Goal: Task Accomplishment & Management: Manage account settings

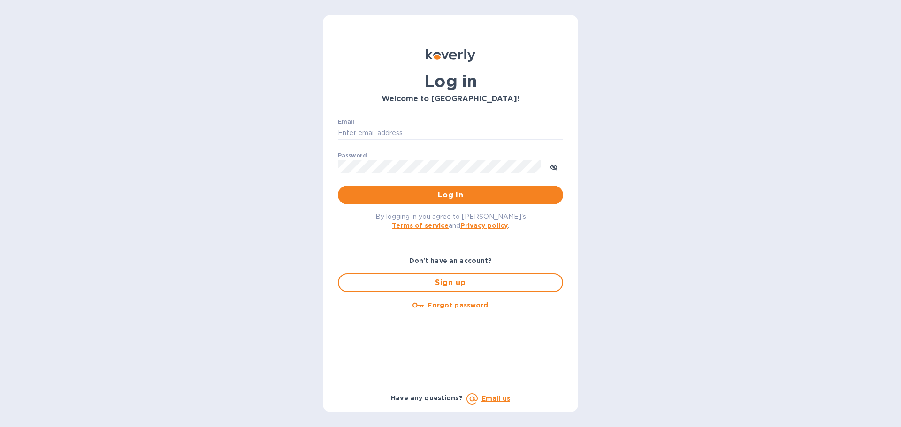
type input "[EMAIL_ADDRESS][DOMAIN_NAME]"
click at [420, 183] on p "​" at bounding box center [450, 180] width 225 height 11
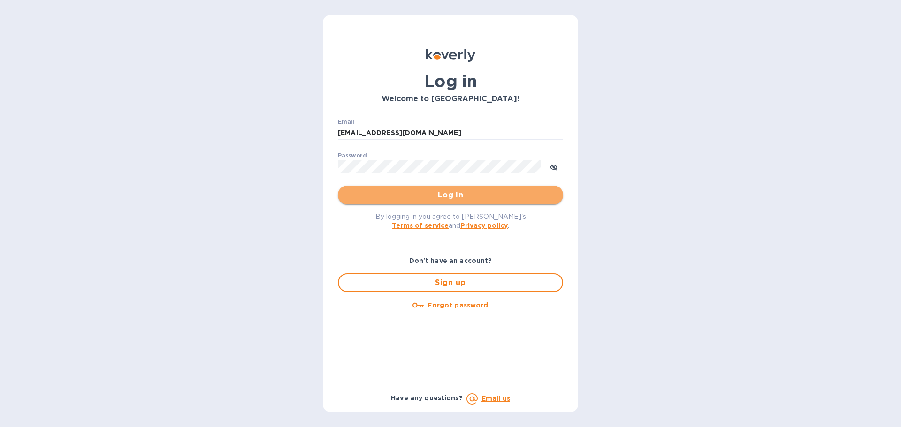
click at [425, 190] on span "Log in" at bounding box center [450, 195] width 210 height 11
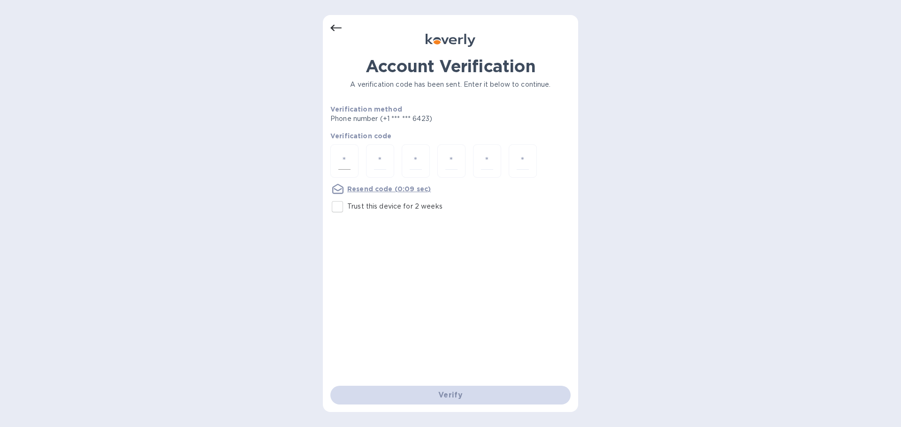
click at [339, 152] on div at bounding box center [344, 161] width 28 height 33
type input "5"
type input "6"
type input "1"
type input "6"
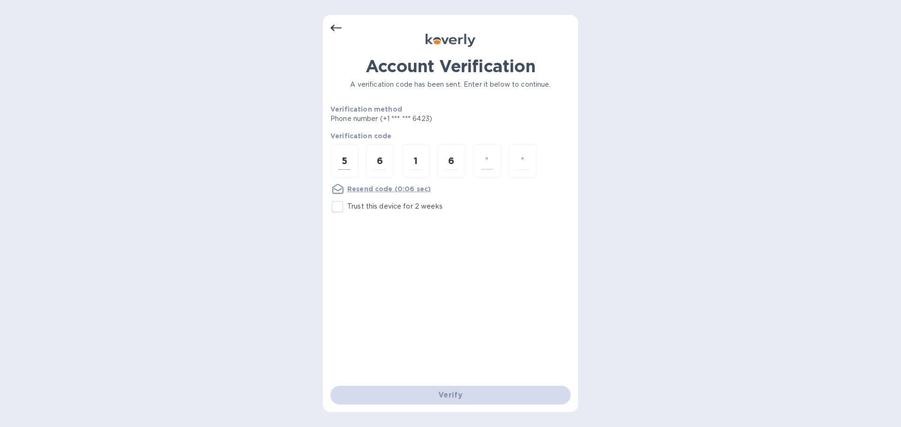
type input "8"
type input "9"
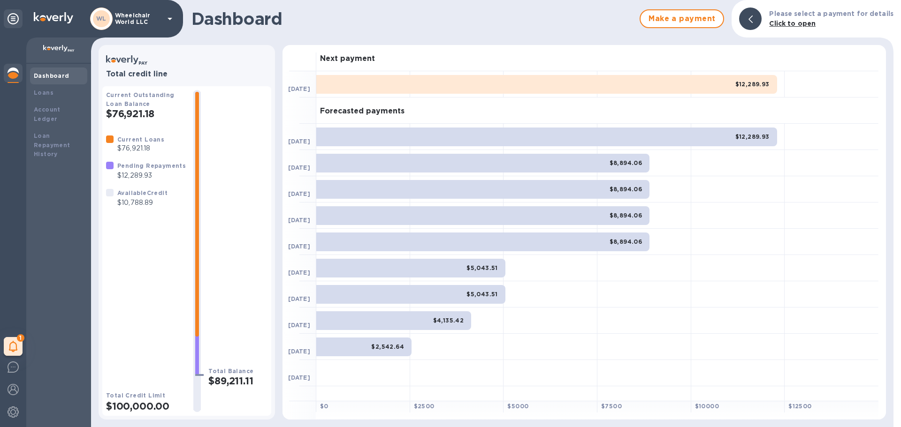
click at [600, 83] on div "$12,289.93" at bounding box center [546, 84] width 461 height 19
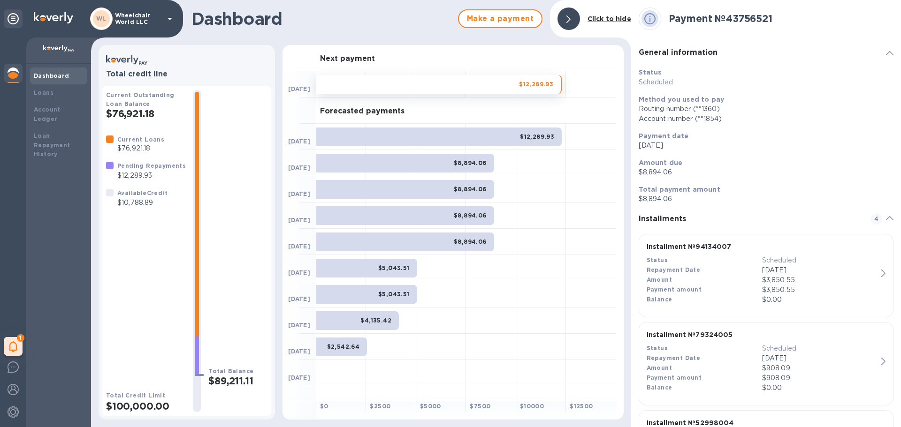
click at [715, 267] on div "Repayment Date" at bounding box center [704, 271] width 115 height 10
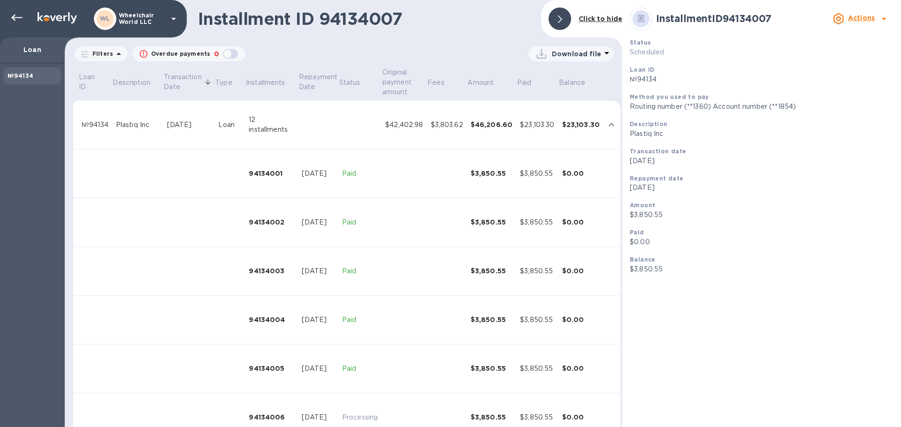
click at [538, 128] on div "$23,103.30" at bounding box center [537, 125] width 34 height 10
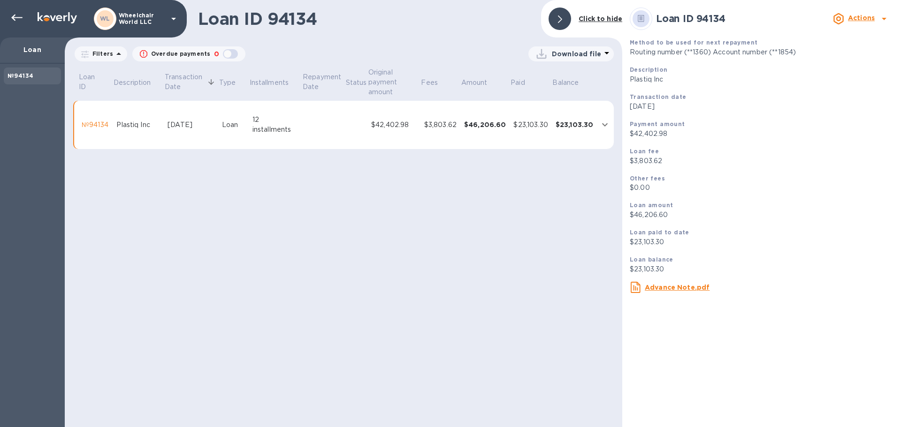
click at [538, 128] on div "$23,103.30" at bounding box center [530, 125] width 34 height 10
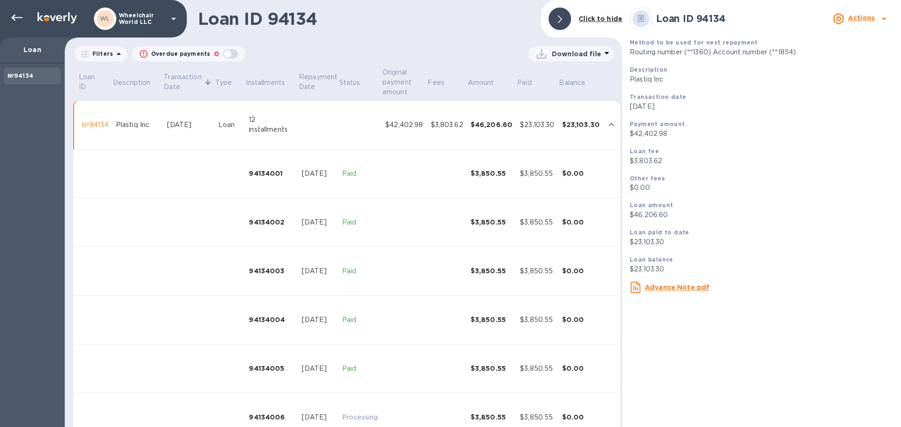
click at [529, 118] on td "$23,103.30" at bounding box center [537, 125] width 42 height 49
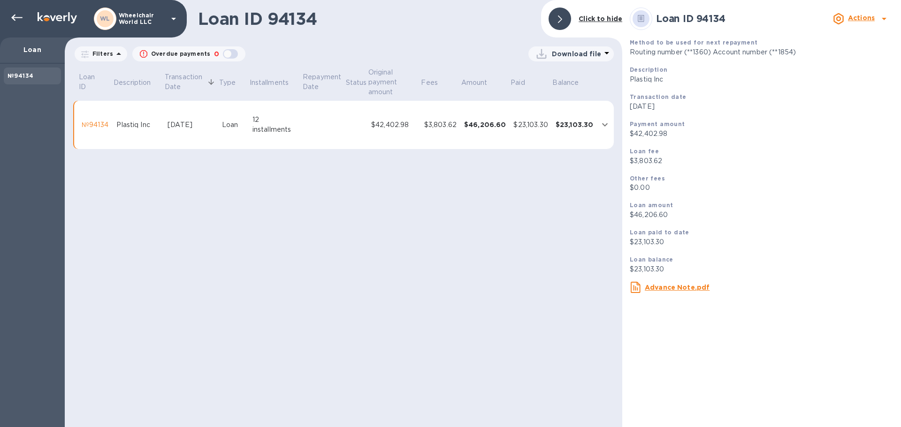
click at [867, 19] on b "Actions" at bounding box center [861, 18] width 27 height 8
click at [853, 53] on b "Change payment method" at bounding box center [837, 57] width 90 height 8
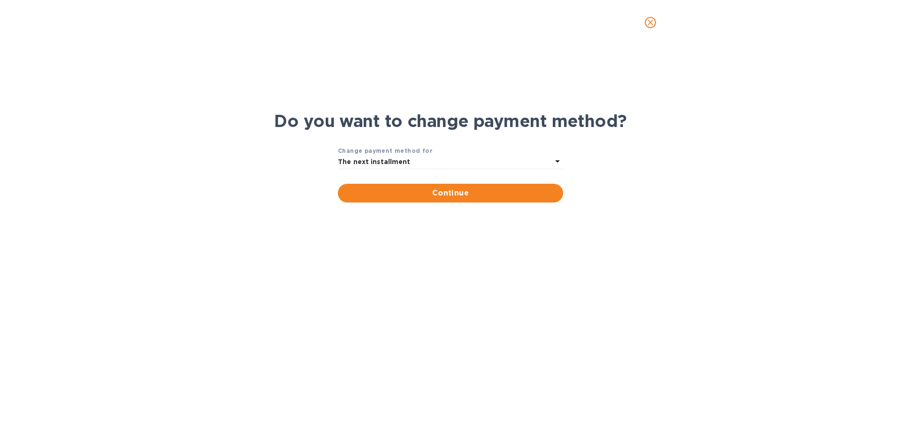
click at [440, 160] on div "The next installment" at bounding box center [445, 162] width 214 height 13
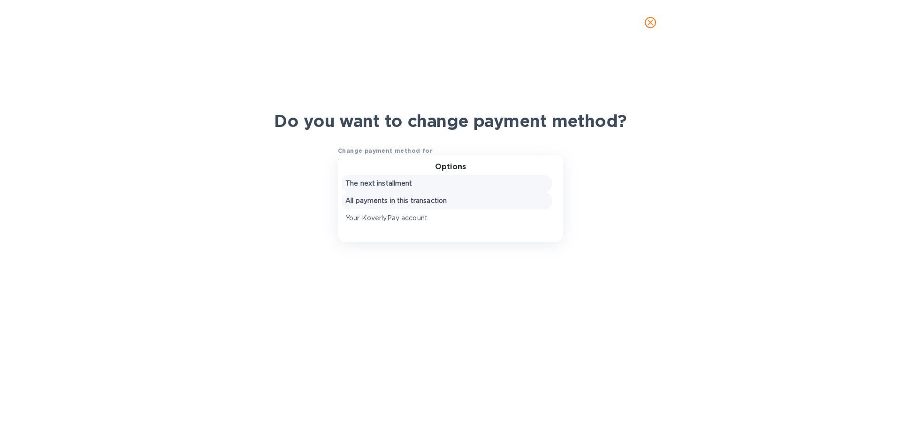
click at [426, 199] on p "All payments in this transaction" at bounding box center [446, 201] width 203 height 10
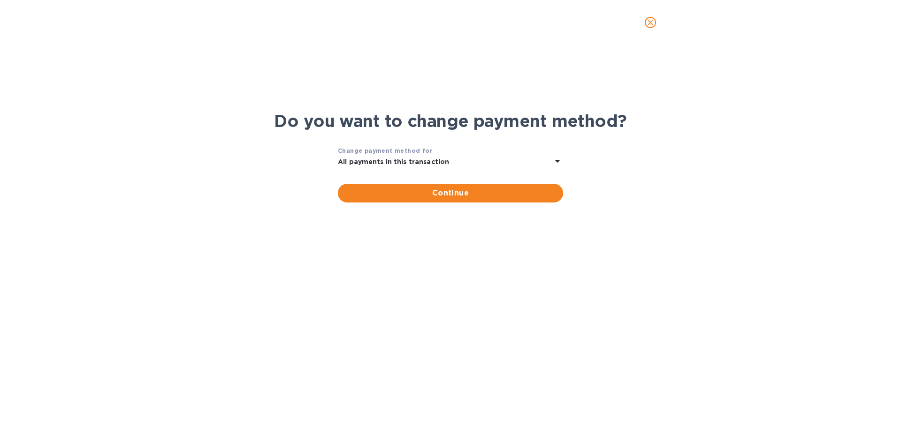
click at [430, 161] on b "All payments in this transaction" at bounding box center [393, 162] width 111 height 8
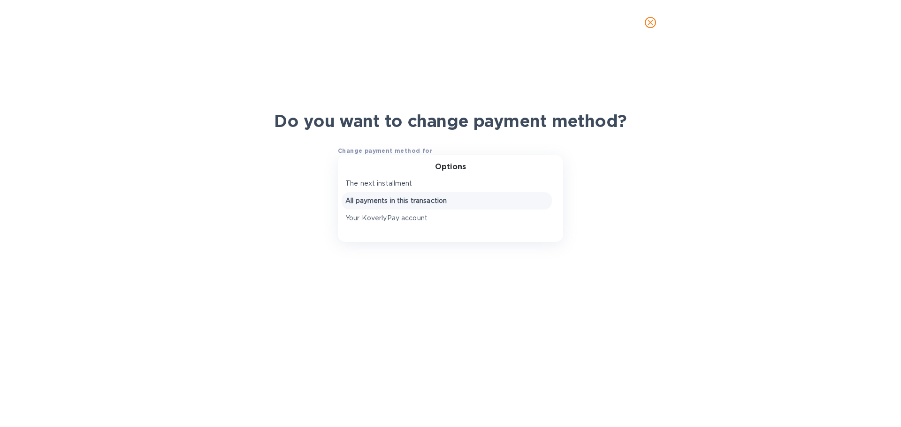
click at [418, 200] on p "All payments in this transaction" at bounding box center [446, 201] width 203 height 10
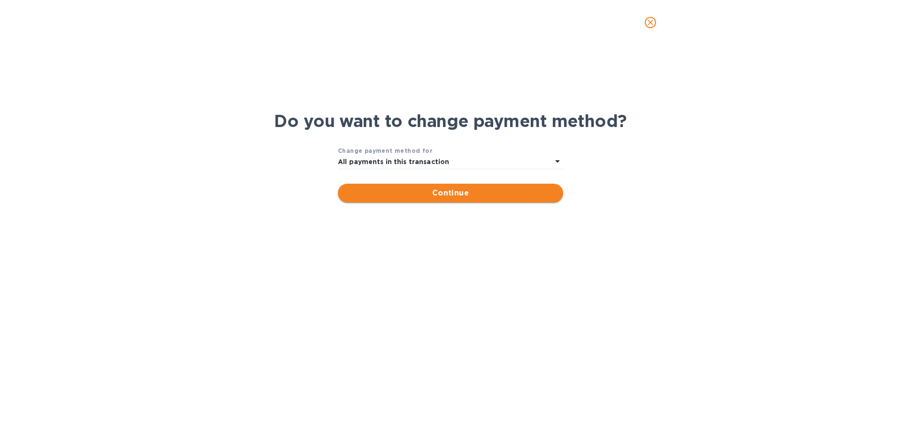
click at [420, 194] on span "Continue" at bounding box center [450, 193] width 210 height 11
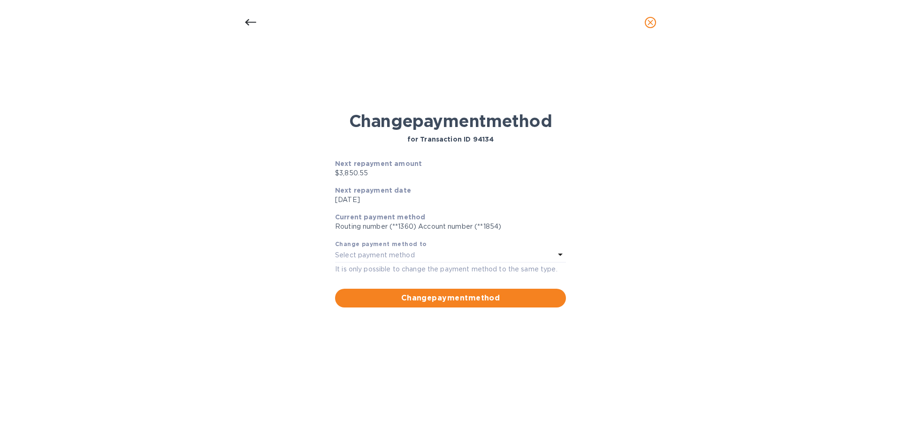
click at [513, 258] on div "Select payment method" at bounding box center [445, 255] width 220 height 13
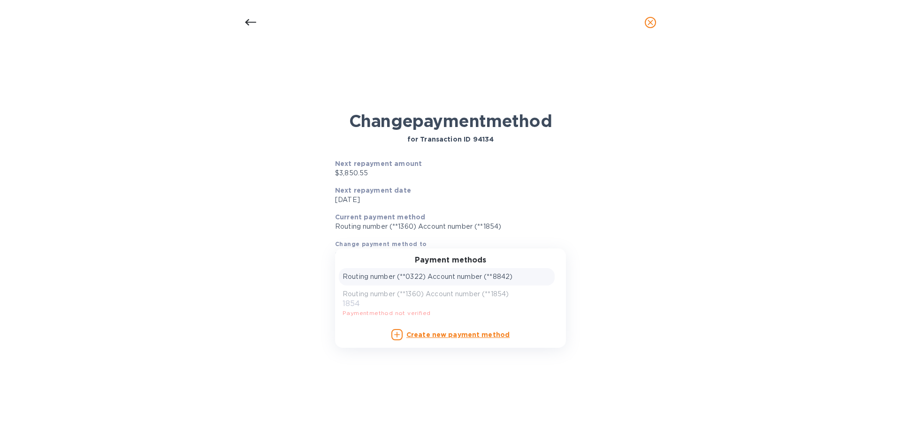
click at [474, 278] on p "Routing number (**0322) Account number (**8842)" at bounding box center [428, 277] width 170 height 10
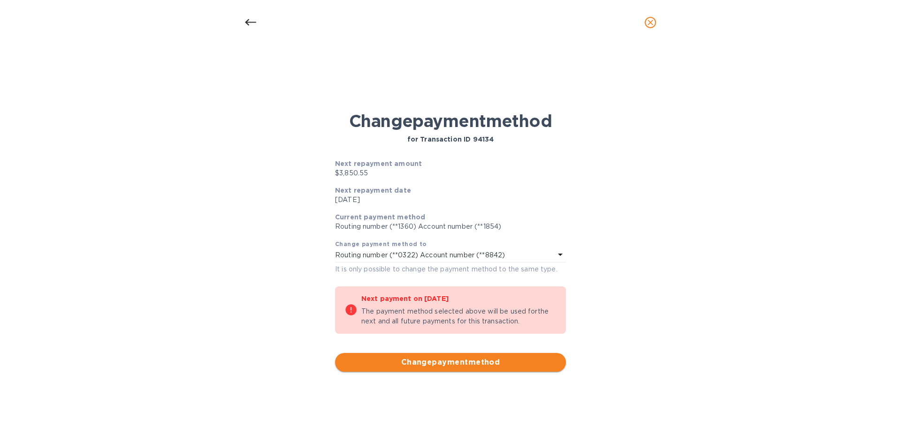
click at [448, 364] on span "Change payment method" at bounding box center [451, 362] width 216 height 11
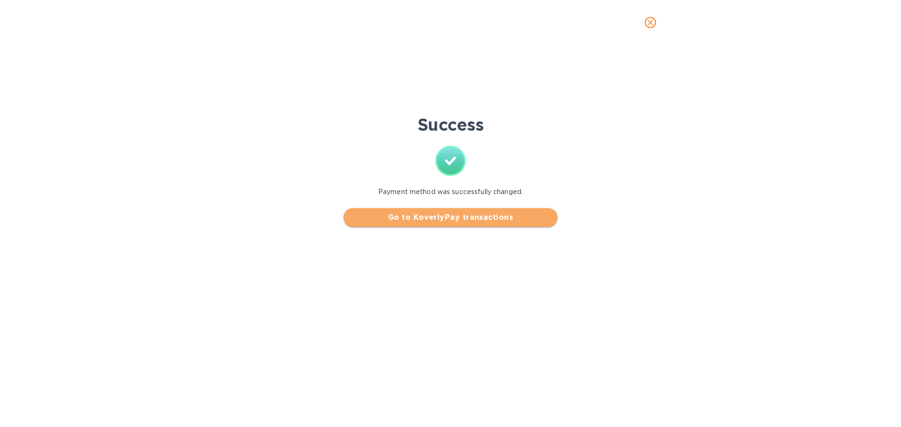
click at [456, 220] on span "Go to KoverlyPay transactions" at bounding box center [450, 217] width 199 height 11
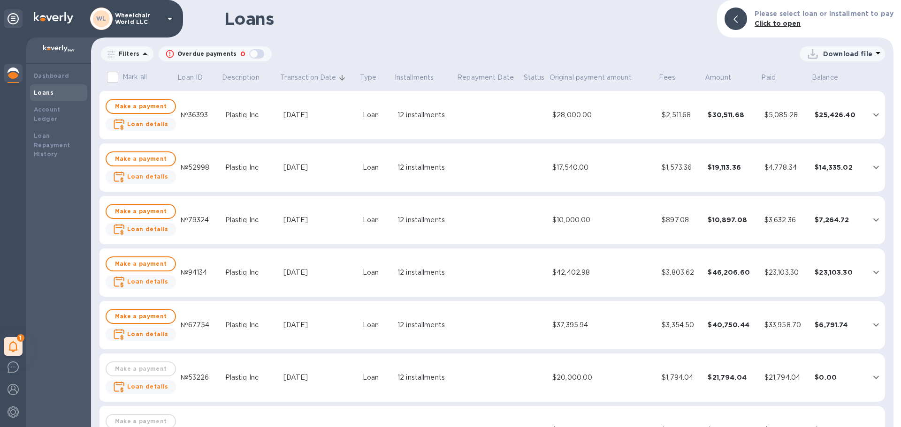
click at [623, 132] on td "$28,000.00" at bounding box center [603, 115] width 109 height 49
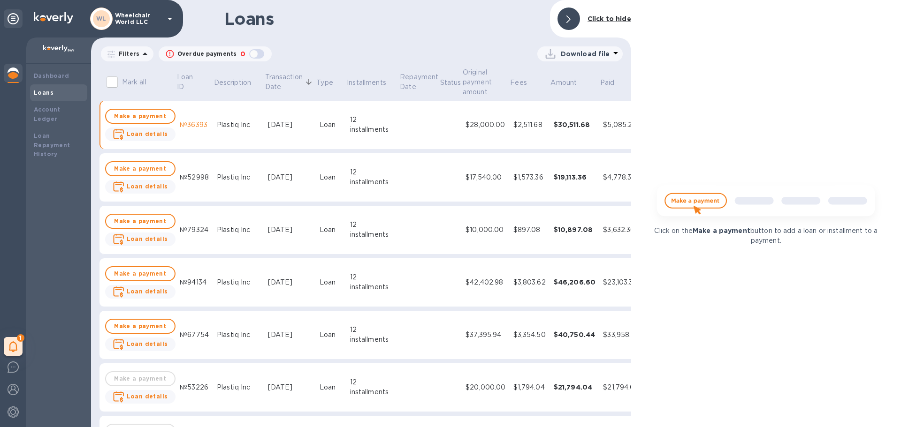
click at [213, 133] on td "Plastiq Inc" at bounding box center [238, 125] width 51 height 49
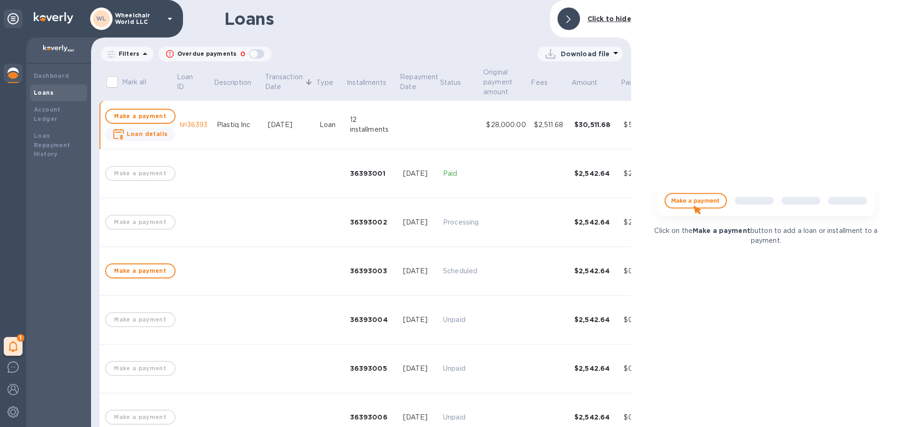
click at [213, 133] on td "Plastiq Inc" at bounding box center [238, 125] width 51 height 49
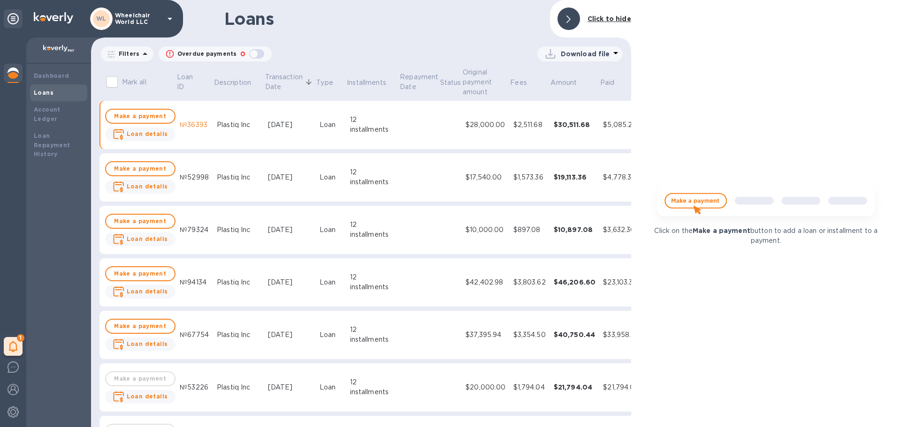
click at [606, 22] on b "Click to hide" at bounding box center [609, 19] width 44 height 8
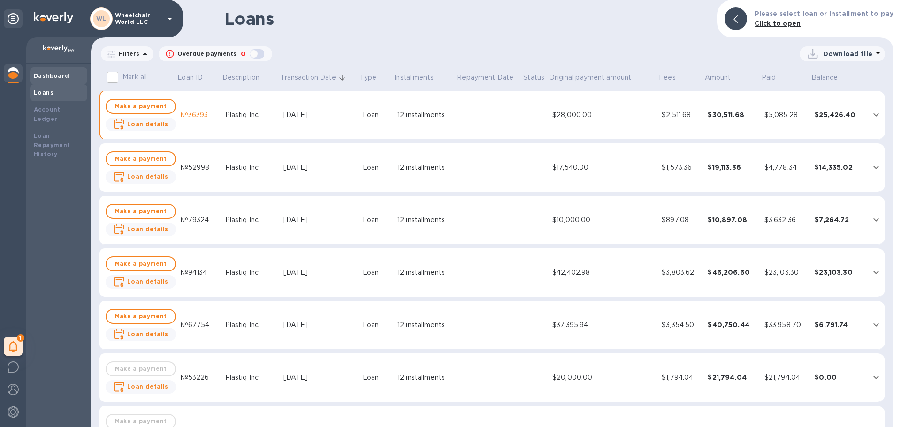
click at [53, 71] on div "Dashboard" at bounding box center [58, 76] width 57 height 17
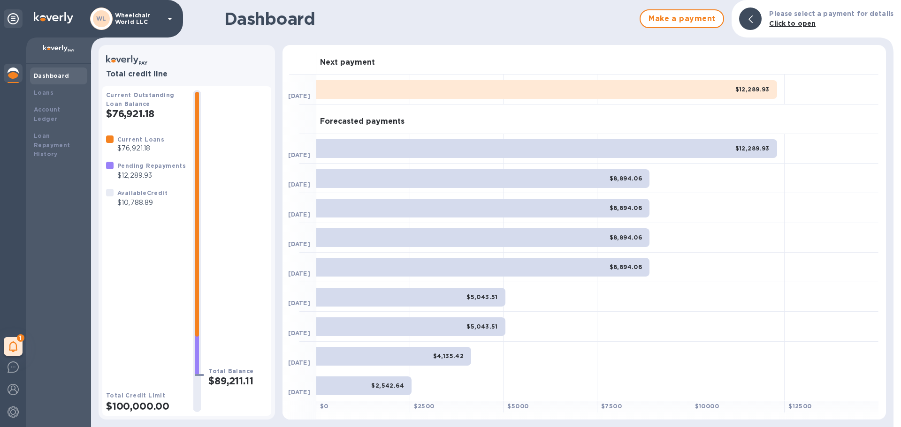
click at [371, 91] on div "$12,289.93" at bounding box center [546, 89] width 461 height 19
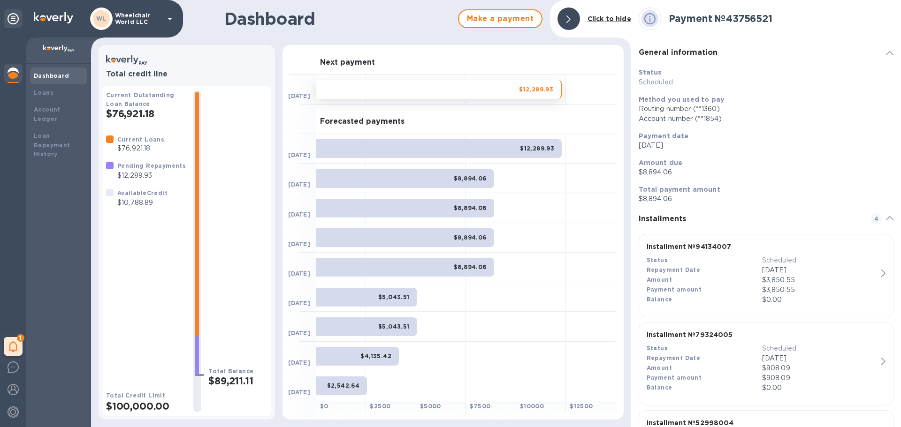
click at [548, 90] on b "$12,289.93" at bounding box center [536, 89] width 34 height 7
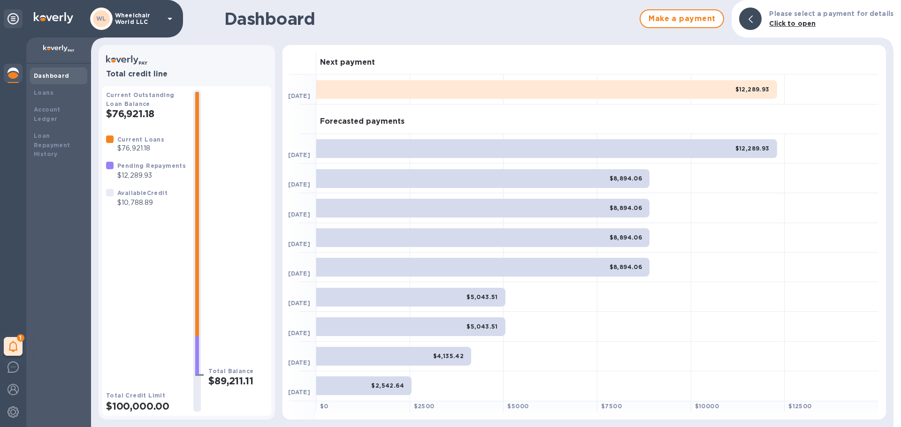
click at [548, 90] on div "$12,289.93" at bounding box center [546, 89] width 461 height 19
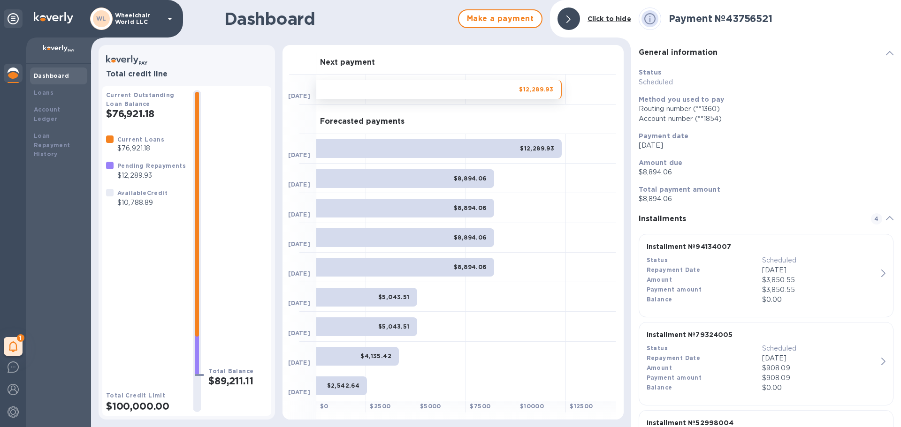
click at [482, 146] on div "$12,289.93" at bounding box center [438, 148] width 245 height 19
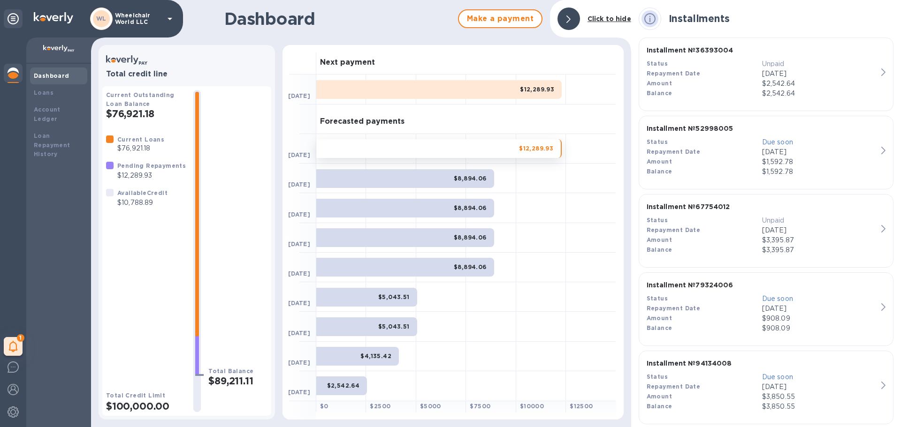
click at [793, 98] on p "$2,542.64" at bounding box center [819, 94] width 115 height 10
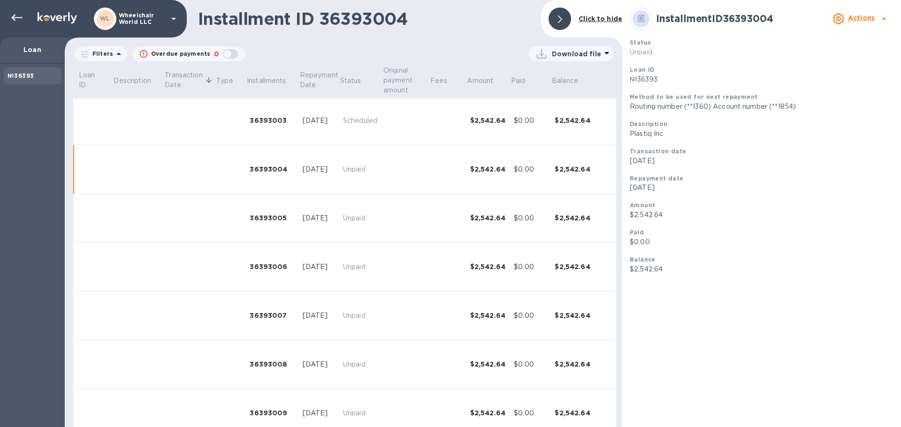
scroll to position [183, 0]
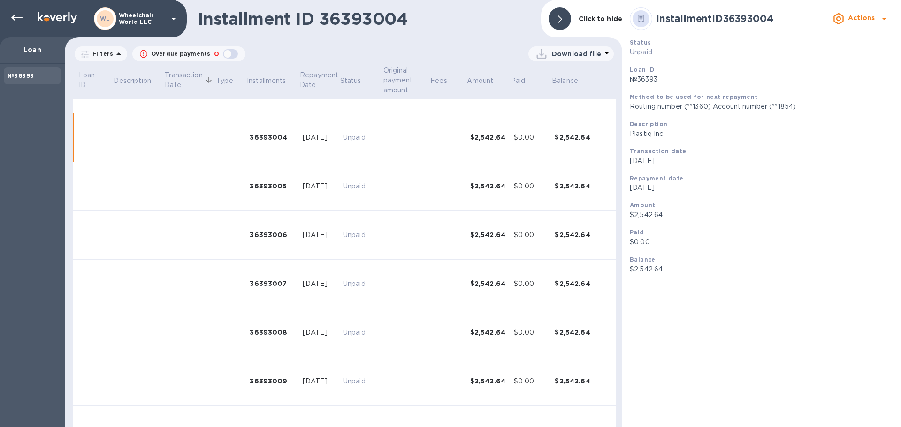
click at [883, 20] on icon at bounding box center [883, 18] width 11 height 11
click at [849, 55] on b "Change payment method" at bounding box center [837, 57] width 90 height 8
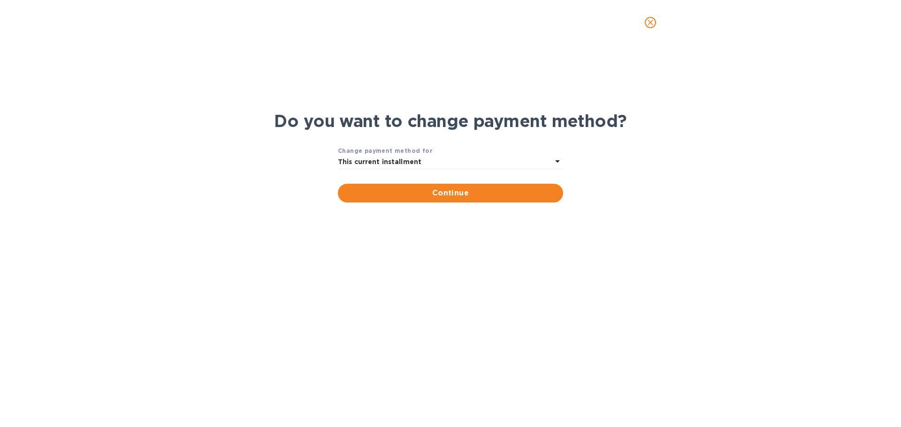
click at [457, 163] on div "This current installment" at bounding box center [445, 162] width 214 height 13
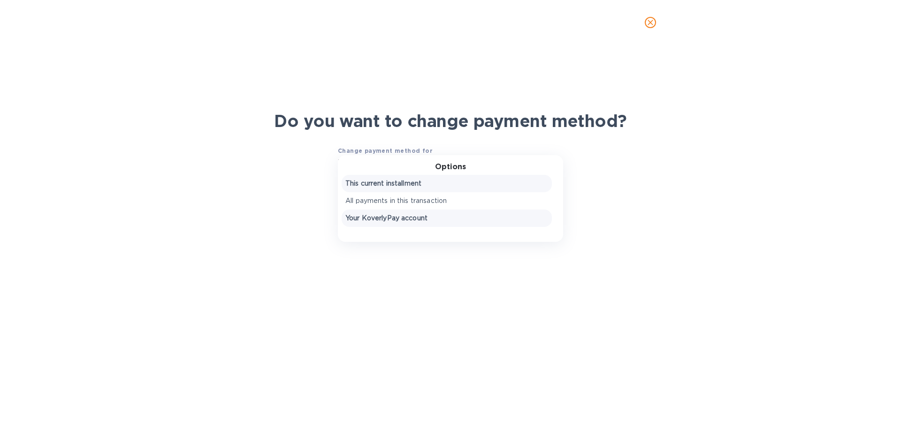
click at [421, 213] on p "Your KoverlyPay account" at bounding box center [446, 218] width 203 height 10
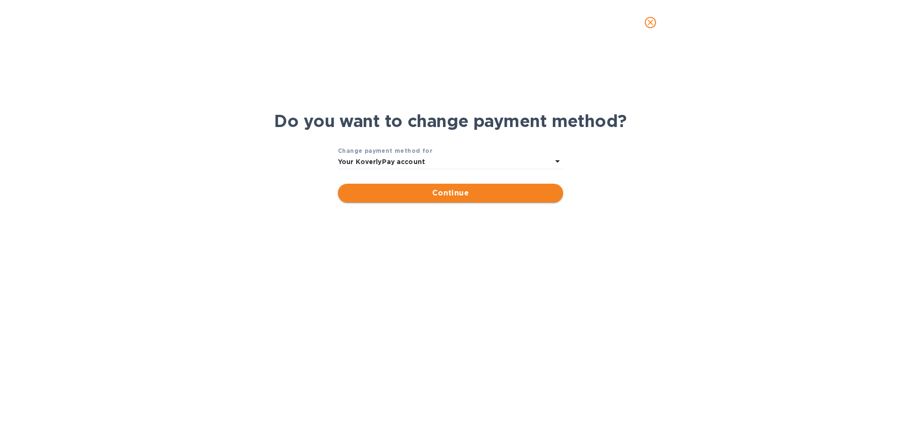
click at [413, 197] on span "Continue" at bounding box center [450, 193] width 210 height 11
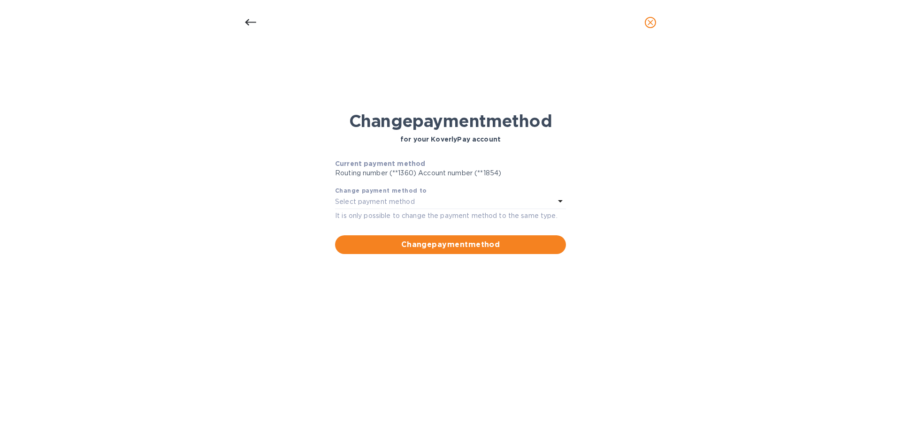
click at [470, 203] on div "Select payment method" at bounding box center [445, 202] width 220 height 13
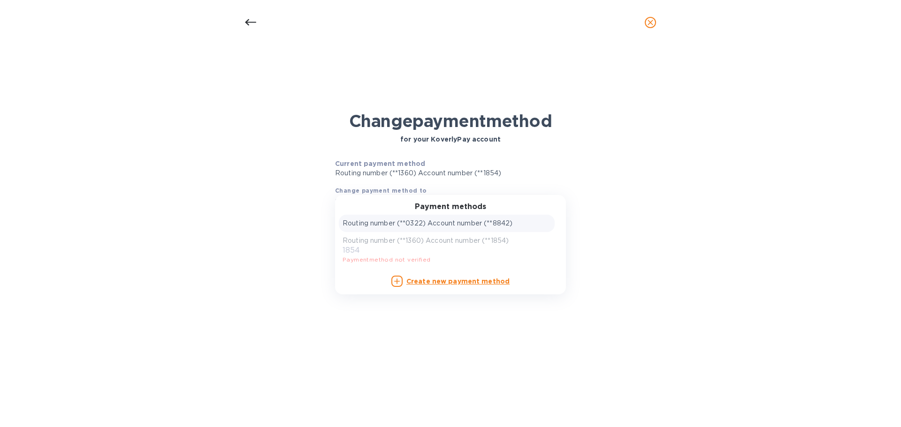
click at [454, 226] on p "Routing number (**0322) Account number (**8842)" at bounding box center [428, 224] width 170 height 10
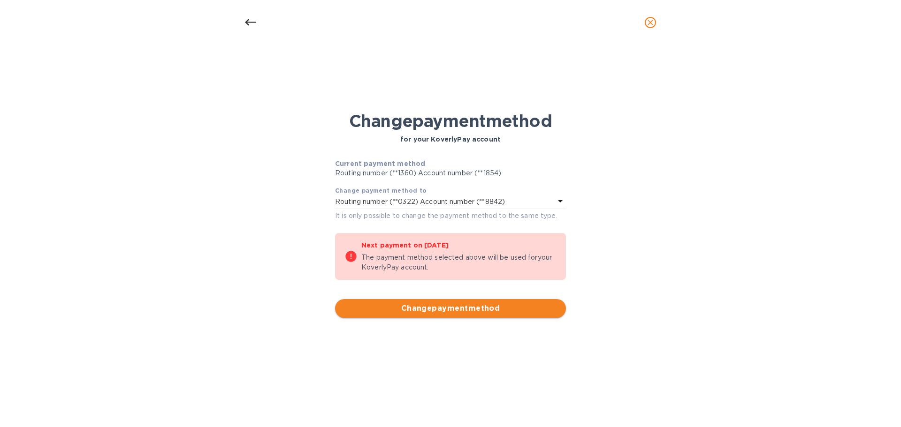
click at [439, 306] on span "Change payment method" at bounding box center [451, 308] width 216 height 11
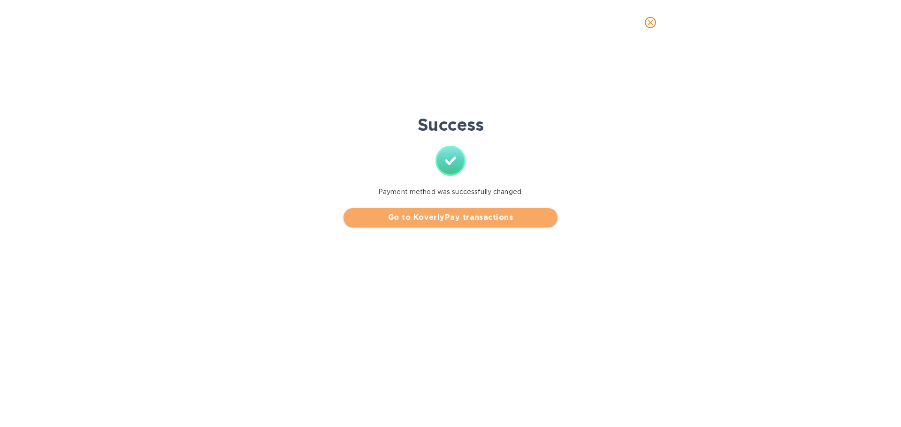
click at [457, 213] on span "Go to KoverlyPay transactions" at bounding box center [450, 217] width 199 height 11
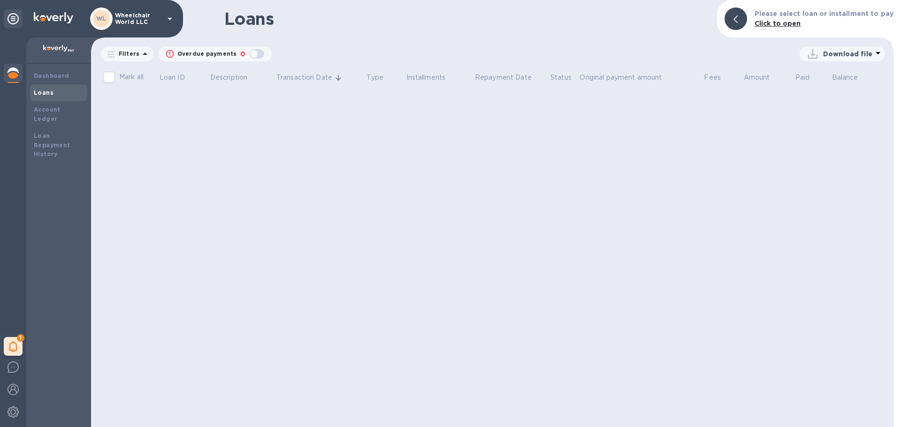
click at [49, 93] on b "Loans" at bounding box center [44, 92] width 20 height 7
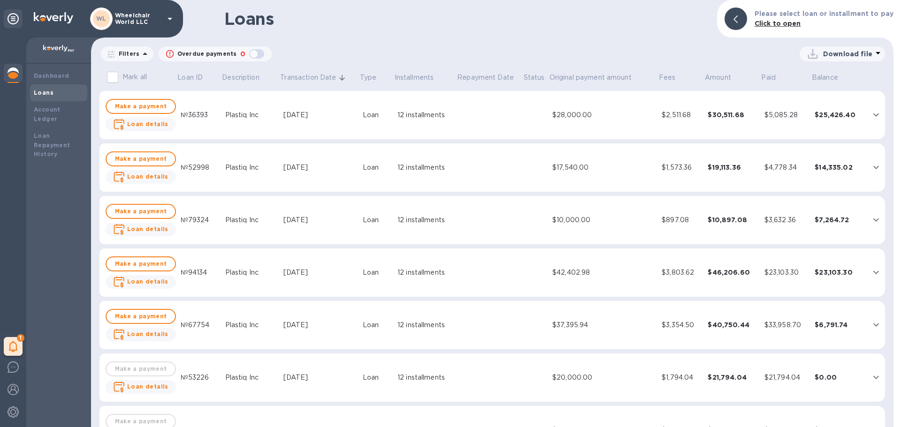
click at [685, 110] on div "$2,511.68" at bounding box center [681, 115] width 38 height 10
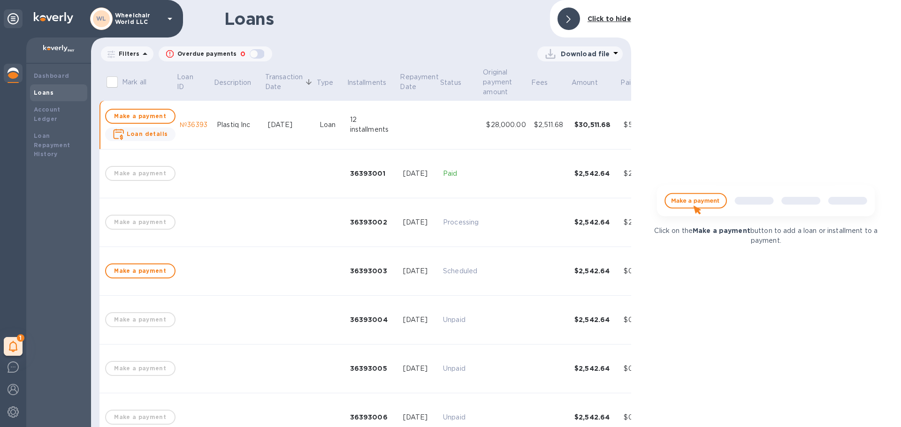
click at [555, 131] on td "$2,511.68" at bounding box center [550, 125] width 40 height 49
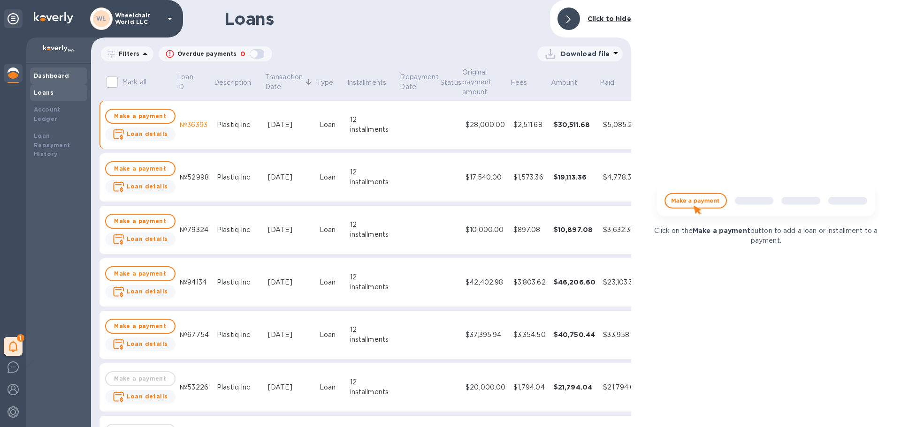
click at [64, 75] on b "Dashboard" at bounding box center [52, 75] width 36 height 7
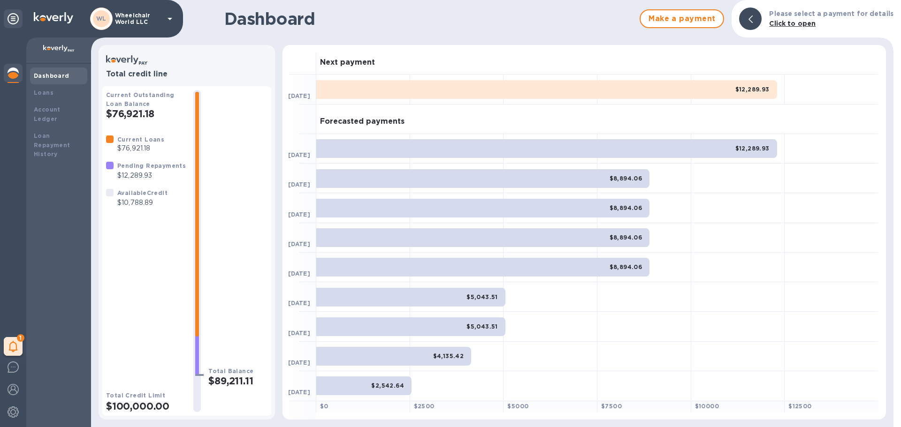
click at [641, 94] on div "$12,289.93" at bounding box center [546, 89] width 461 height 19
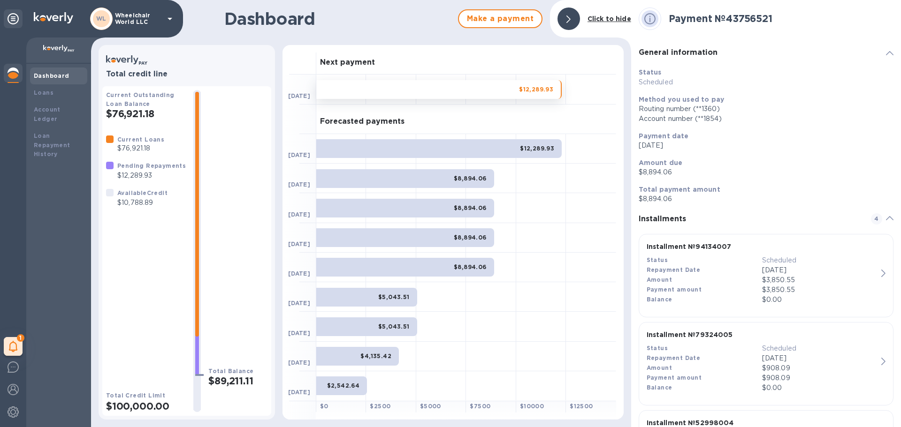
click at [716, 104] on div "Routing number (**1360)" at bounding box center [766, 109] width 255 height 10
click at [513, 90] on div "$12,289.93" at bounding box center [438, 89] width 245 height 19
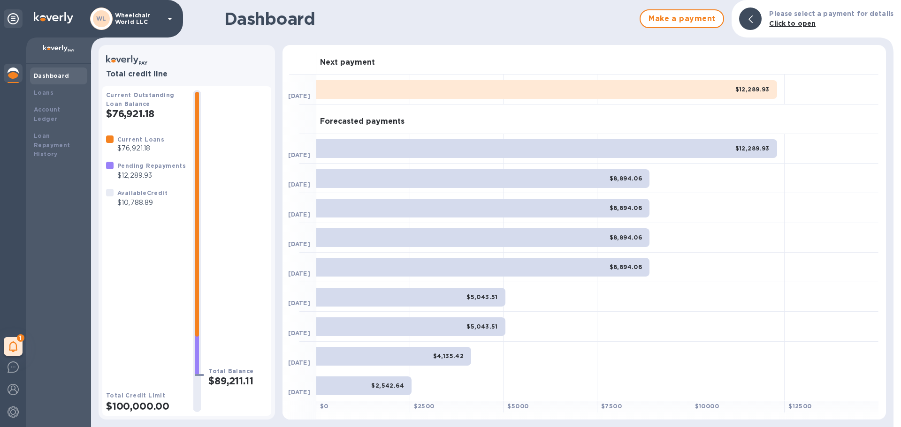
click at [541, 92] on div "$12,289.93" at bounding box center [546, 89] width 461 height 19
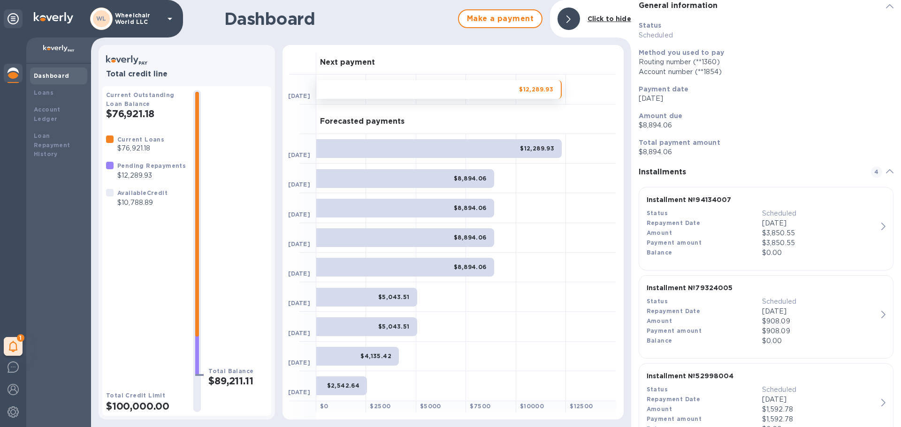
click at [511, 150] on div "$12,289.93" at bounding box center [438, 148] width 245 height 19
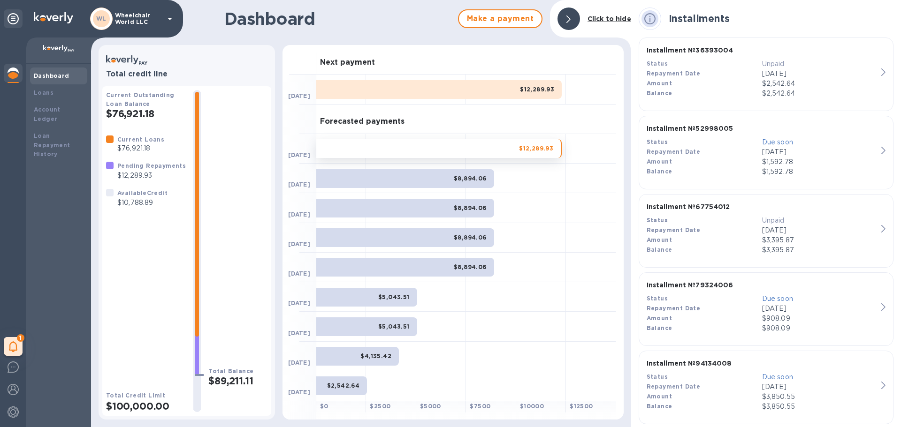
click at [856, 88] on div "$2,542.64" at bounding box center [819, 84] width 115 height 10
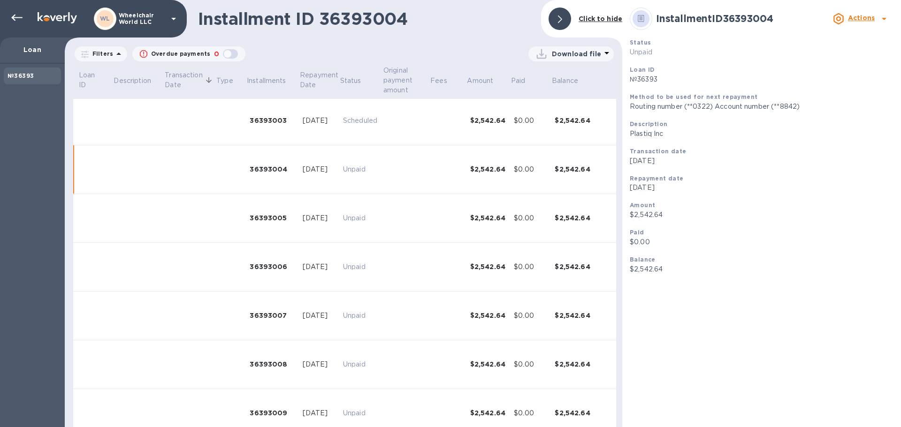
scroll to position [183, 0]
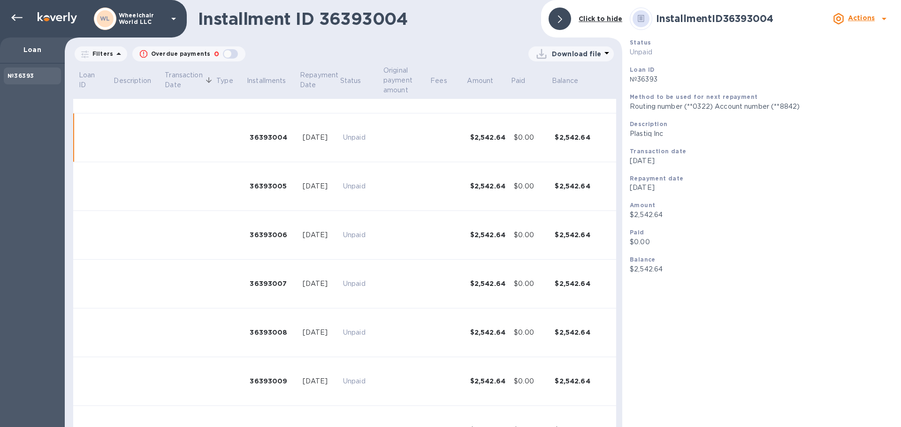
click at [530, 141] on div "$0.00" at bounding box center [530, 138] width 33 height 10
click at [526, 179] on td "$0.00" at bounding box center [530, 186] width 41 height 49
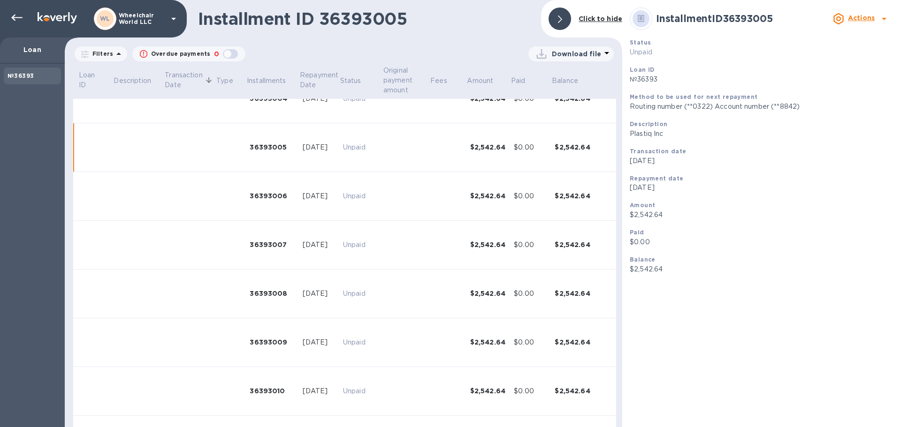
scroll to position [231, 0]
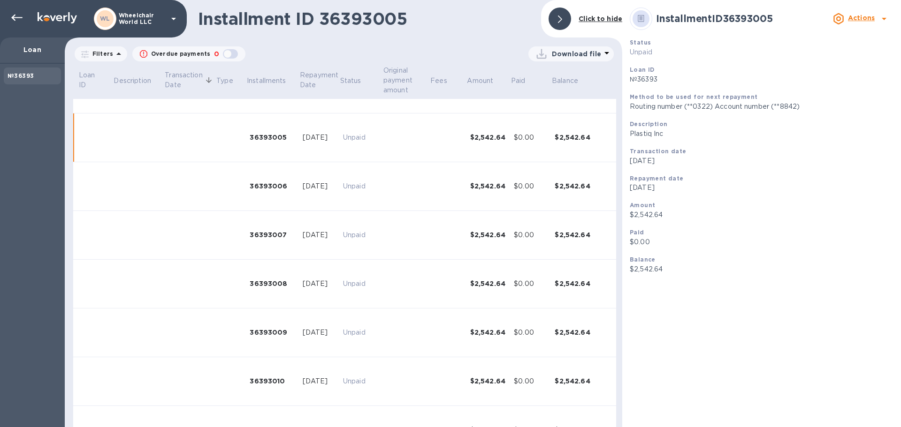
click at [524, 209] on td "$0.00" at bounding box center [530, 186] width 41 height 49
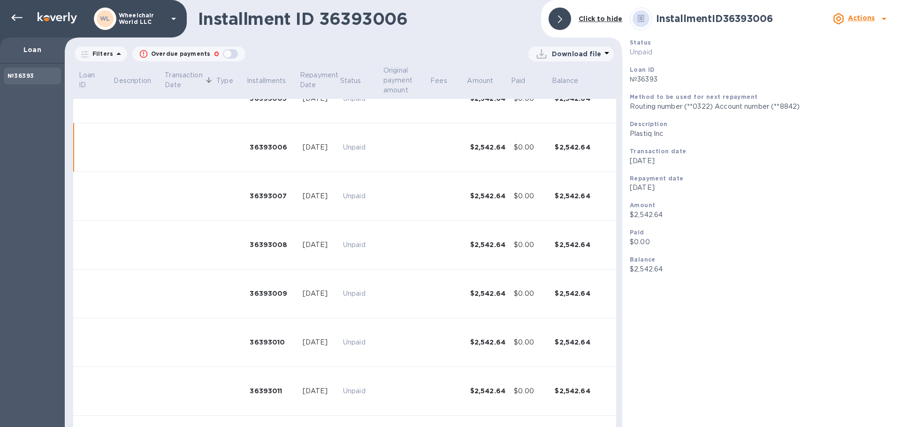
click at [521, 243] on tbody "№36393 Plastiq Inc [DATE] Loan 12 installments $28,000.00 $2,511.68 $30,511.68 …" at bounding box center [344, 150] width 543 height 638
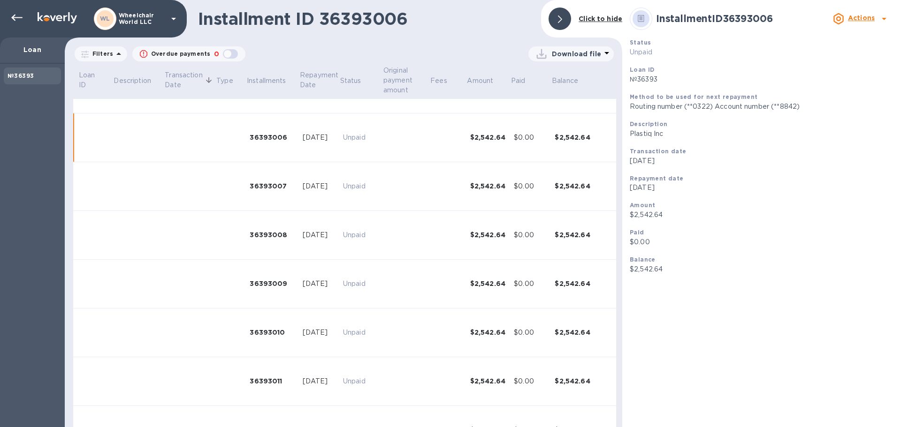
click at [520, 278] on td "$0.00" at bounding box center [530, 284] width 41 height 49
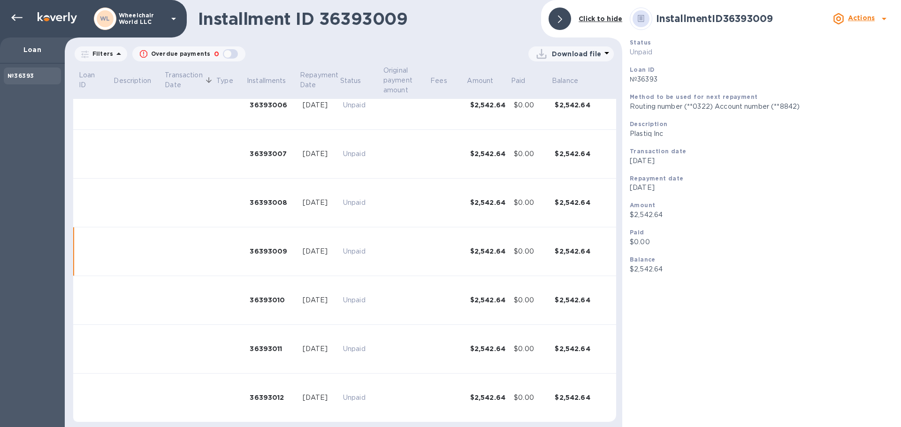
click at [519, 318] on td "$0.00" at bounding box center [530, 300] width 41 height 49
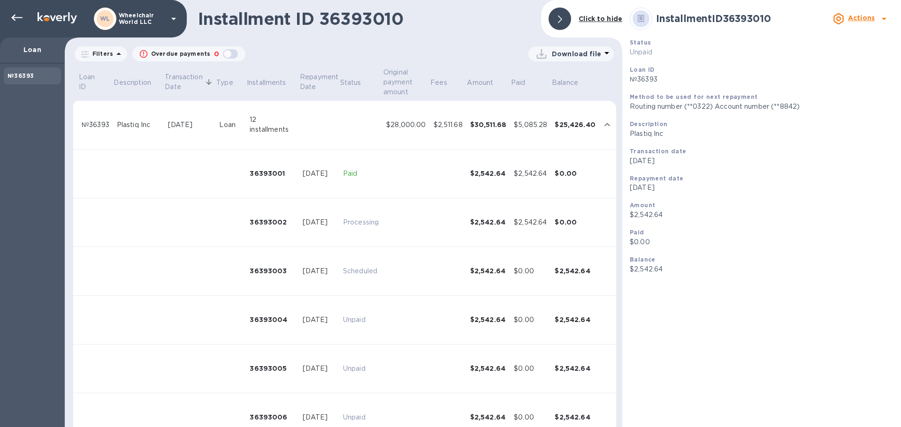
click at [503, 174] on div "$2,542.64" at bounding box center [488, 173] width 37 height 9
click at [491, 133] on td "$30,511.68" at bounding box center [488, 125] width 44 height 49
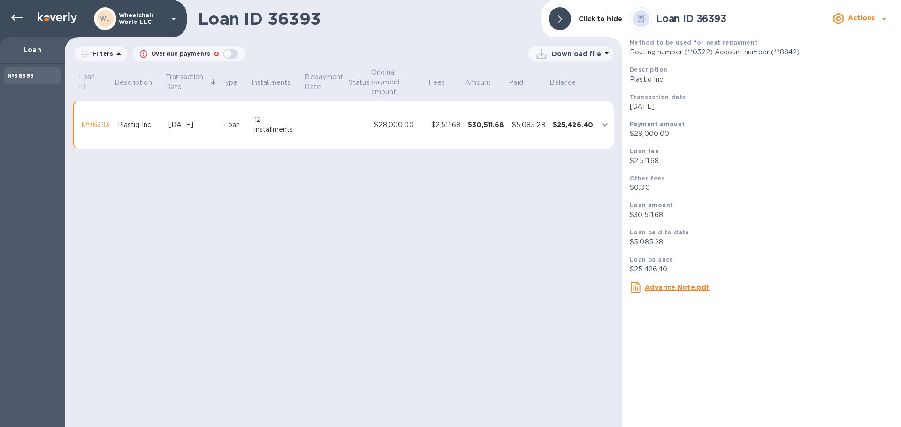
click at [491, 133] on td "$30,511.68" at bounding box center [486, 125] width 44 height 49
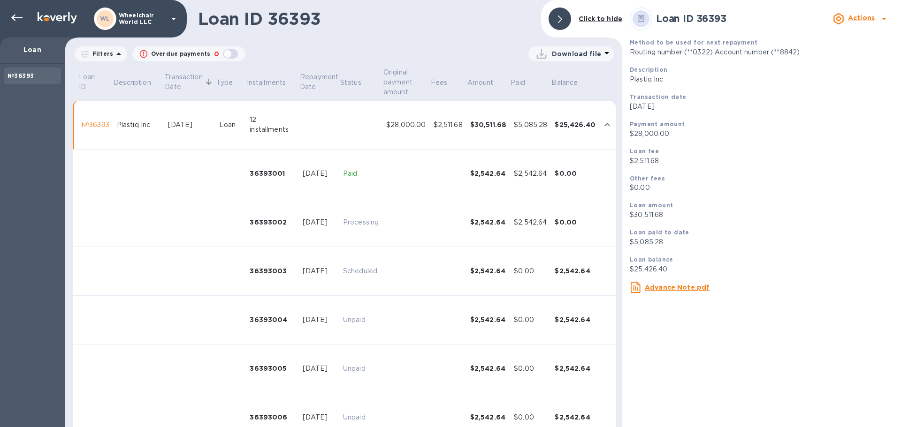
click at [491, 133] on td "$30,511.68" at bounding box center [488, 125] width 44 height 49
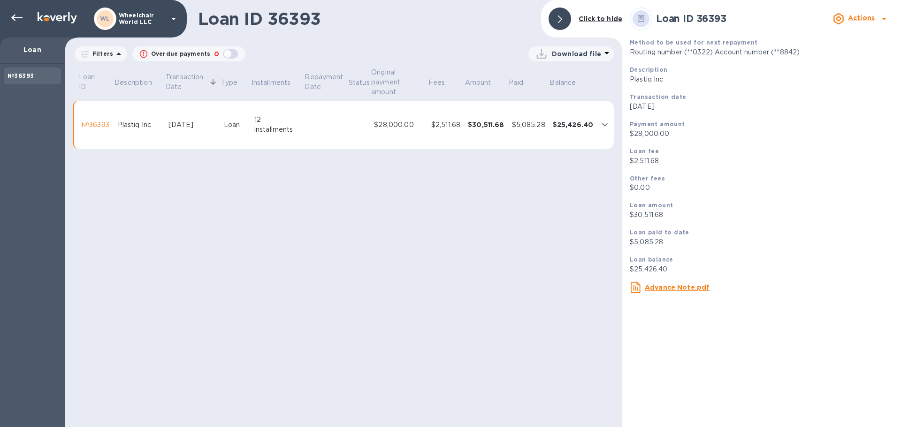
click at [94, 126] on div "№36393" at bounding box center [96, 125] width 29 height 10
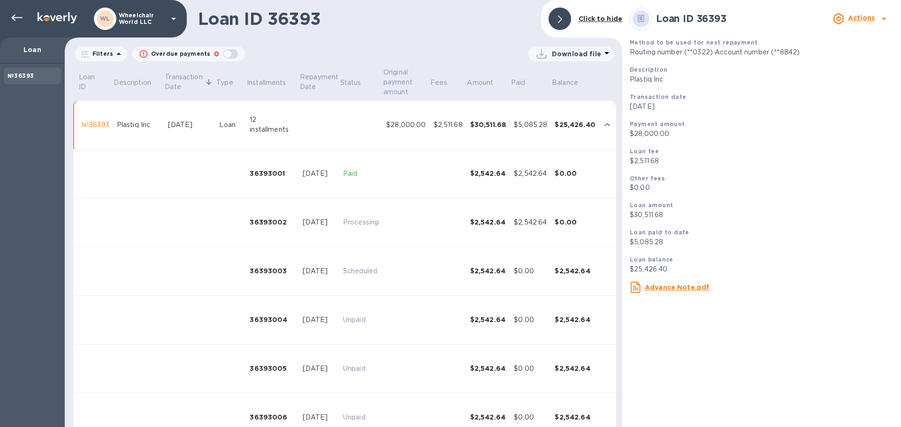
click at [38, 51] on p "Loan" at bounding box center [33, 49] width 50 height 9
click at [28, 78] on b "№36393" at bounding box center [21, 75] width 26 height 7
click at [23, 21] on div at bounding box center [17, 17] width 19 height 19
click at [23, 15] on div at bounding box center [17, 17] width 19 height 19
click at [142, 16] on p "Wheelchair World LLC" at bounding box center [142, 18] width 47 height 13
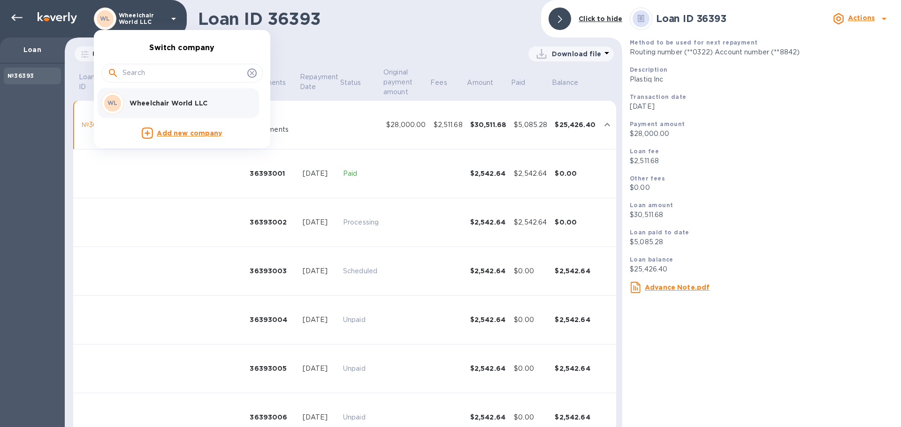
click at [142, 16] on div at bounding box center [450, 213] width 901 height 427
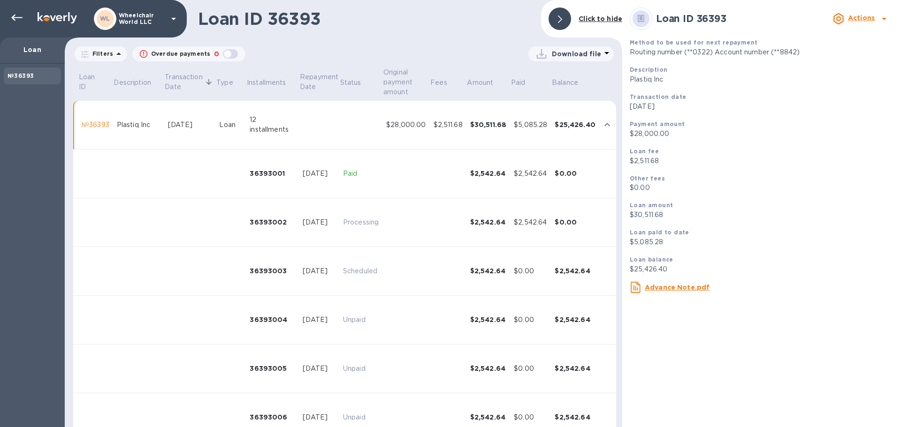
click at [61, 17] on img at bounding box center [57, 17] width 39 height 11
click at [595, 21] on b "Click to hide" at bounding box center [601, 19] width 44 height 8
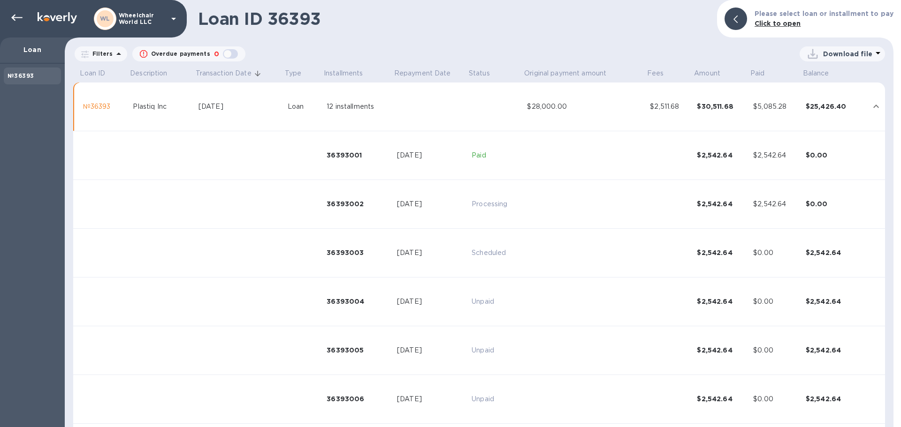
click at [46, 57] on div "Loan" at bounding box center [32, 51] width 65 height 26
click at [14, 21] on icon at bounding box center [16, 17] width 11 height 11
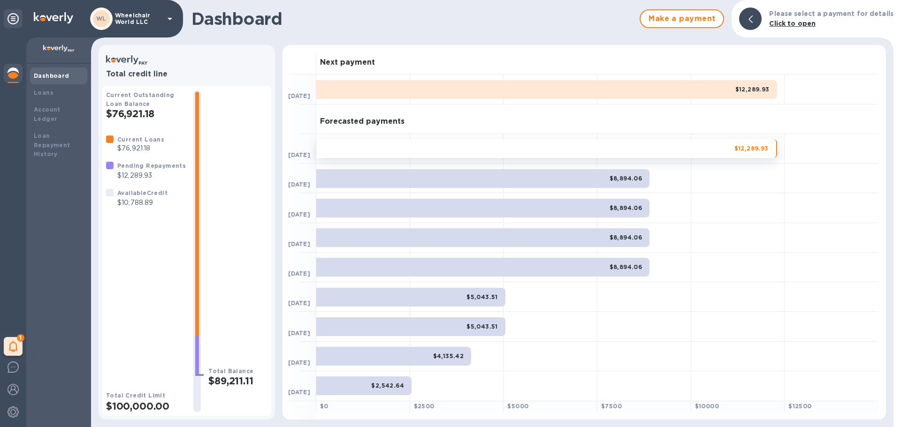
click at [694, 149] on div "$12,289.93" at bounding box center [546, 148] width 461 height 19
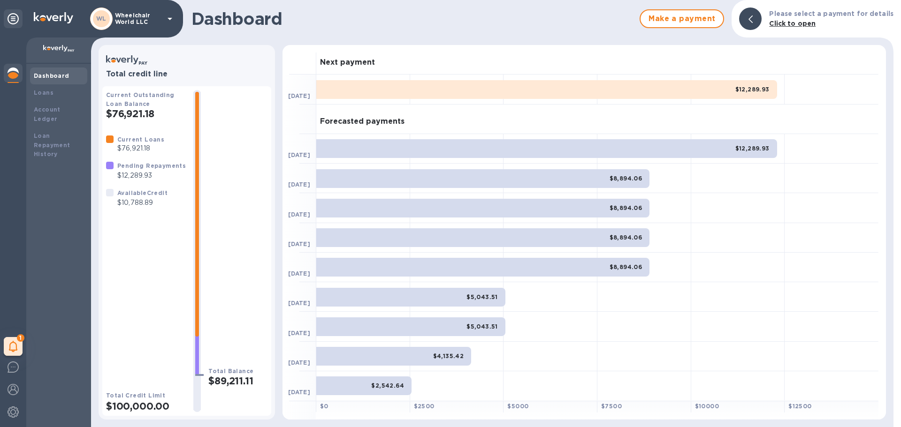
click at [693, 151] on div "$12,289.93" at bounding box center [546, 148] width 461 height 19
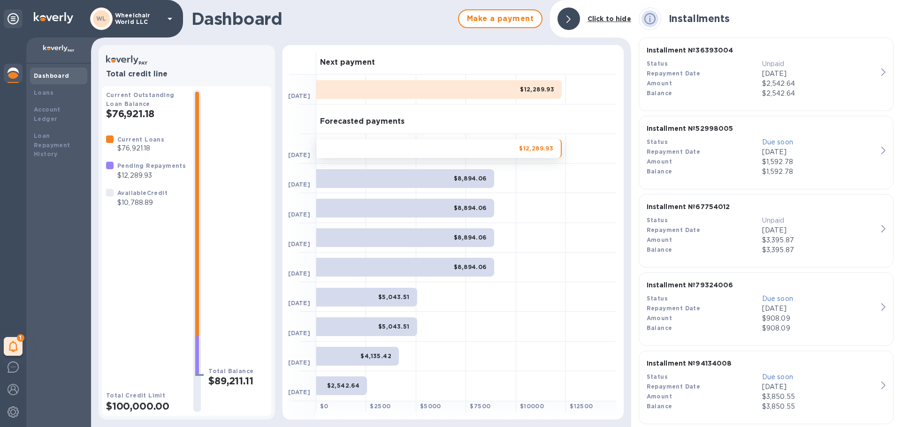
click at [521, 145] on b "$12,289.93" at bounding box center [536, 148] width 34 height 7
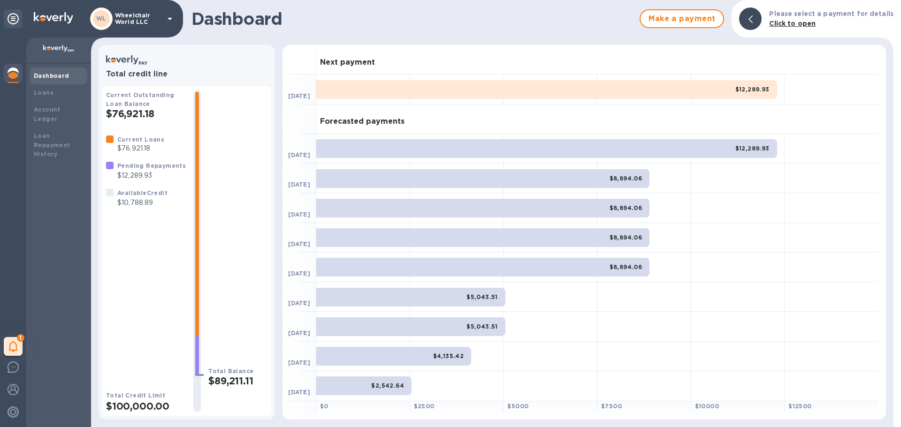
click at [585, 143] on div "$12,289.93" at bounding box center [546, 148] width 461 height 19
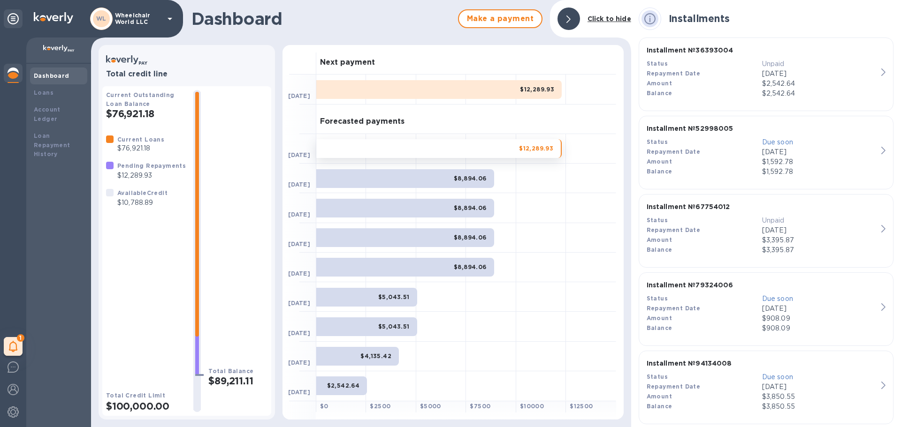
click at [473, 175] on b "$8,894.06" at bounding box center [470, 178] width 33 height 7
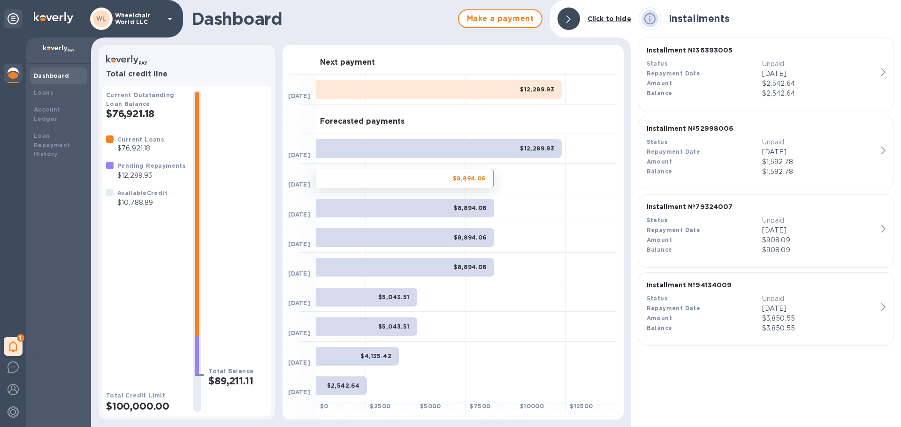
click at [845, 91] on p "$2,542.64" at bounding box center [819, 94] width 115 height 10
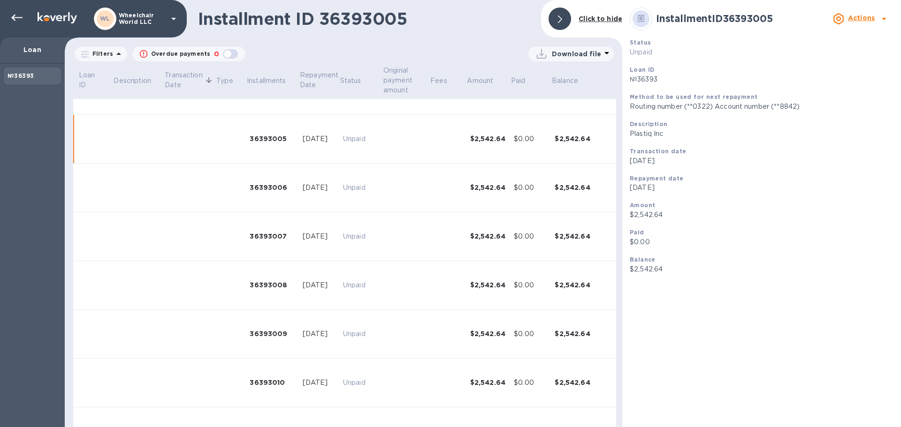
scroll to position [231, 0]
click at [588, 19] on b "Click to hide" at bounding box center [601, 19] width 44 height 8
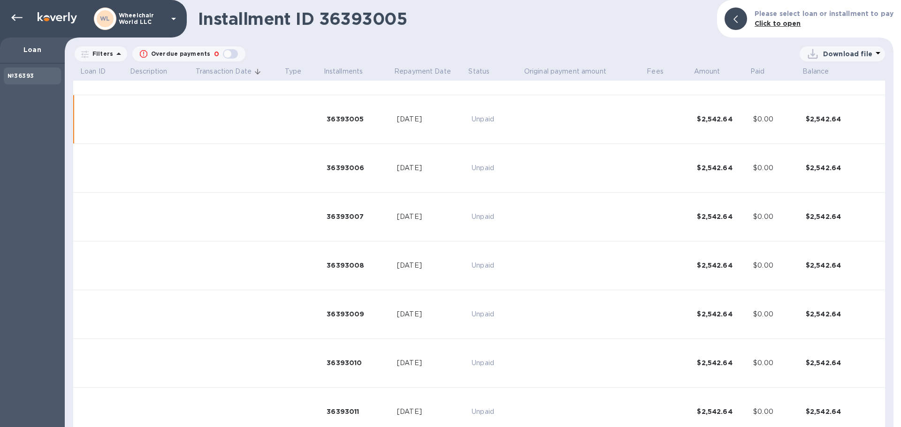
scroll to position [213, 0]
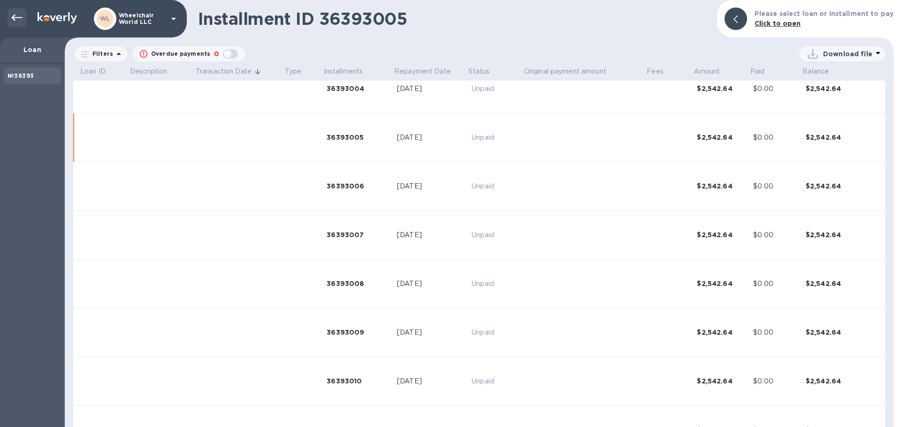
click at [15, 17] on icon at bounding box center [16, 17] width 11 height 11
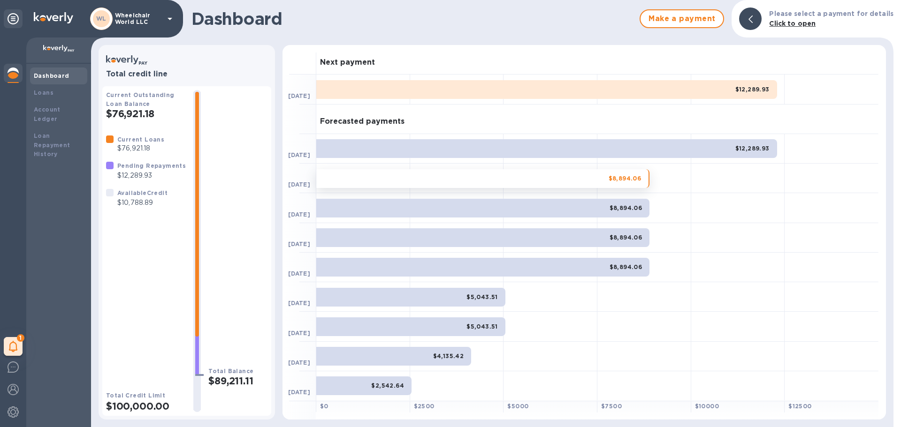
click at [61, 79] on b "Dashboard" at bounding box center [52, 75] width 36 height 7
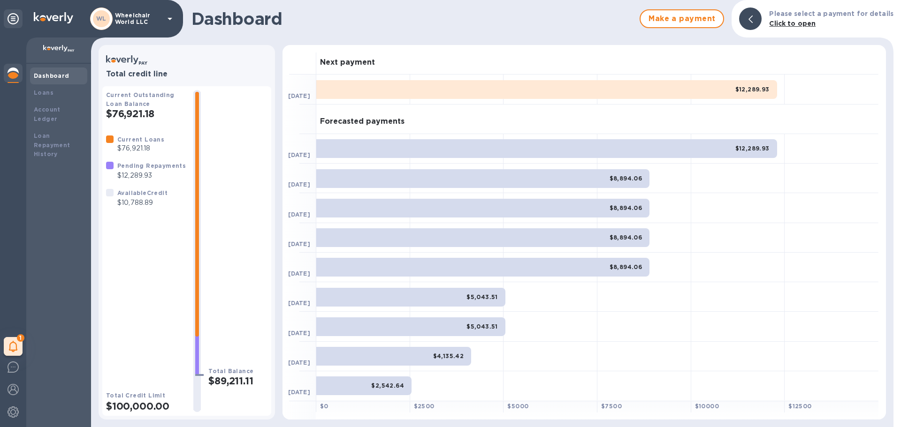
click at [460, 87] on div "$12,289.93" at bounding box center [546, 89] width 461 height 19
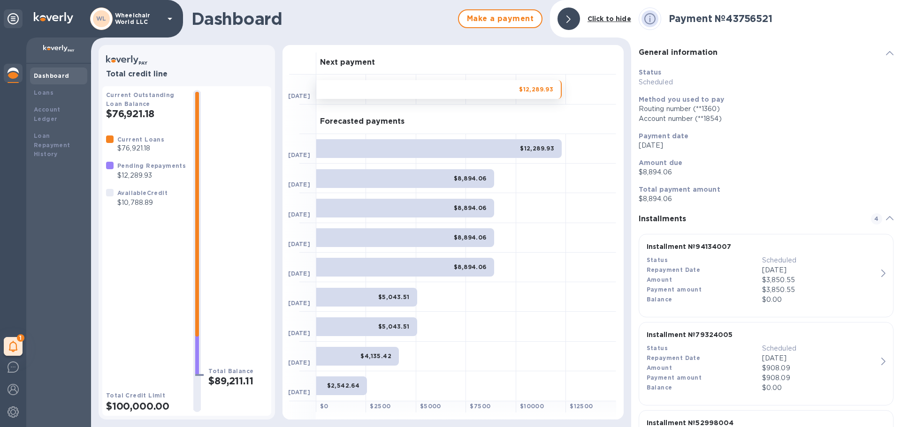
click at [717, 120] on div "Account number (**1854)" at bounding box center [766, 119] width 255 height 10
click at [873, 220] on span "4" at bounding box center [876, 218] width 11 height 11
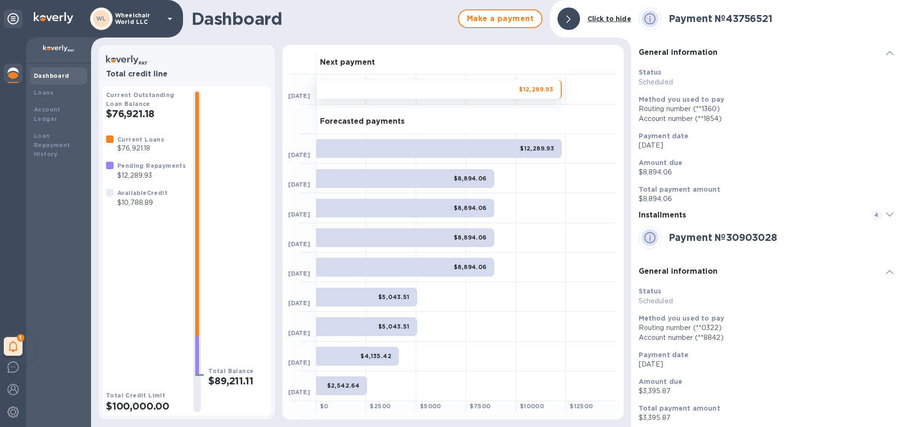
click at [873, 220] on span "4" at bounding box center [876, 215] width 11 height 11
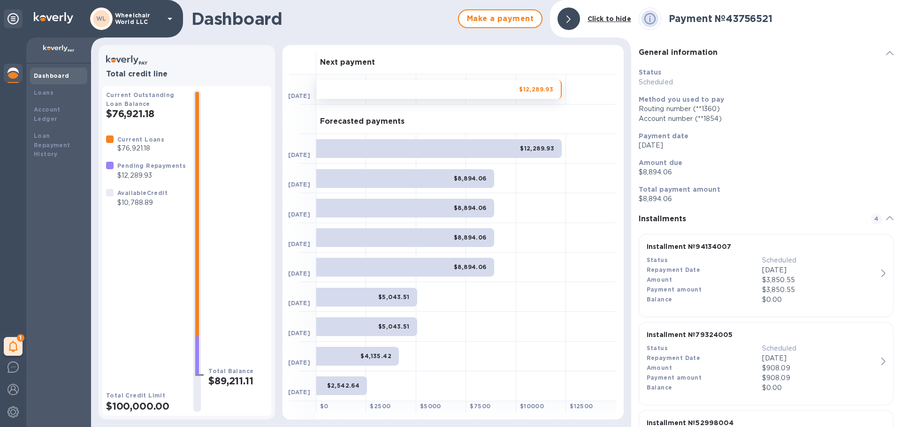
click at [826, 259] on p "Scheduled" at bounding box center [819, 261] width 115 height 10
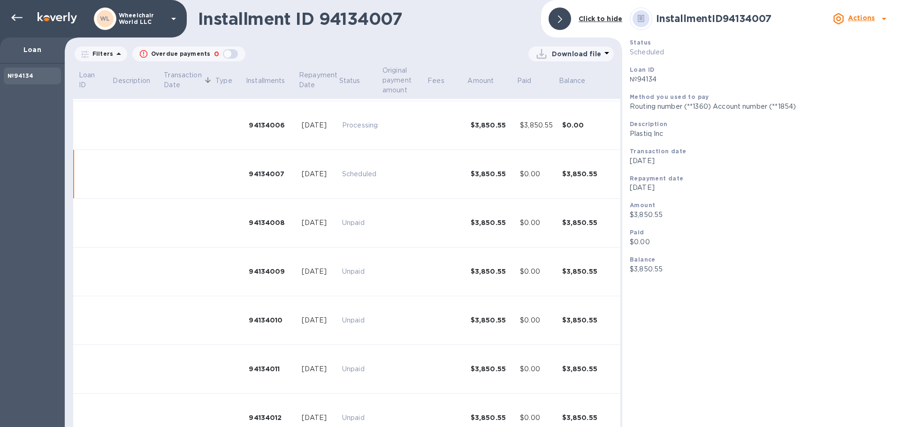
scroll to position [315, 0]
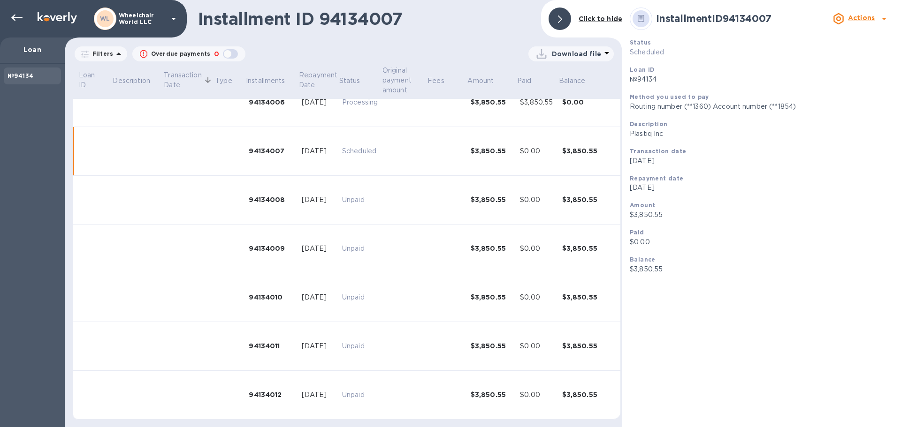
click at [857, 17] on b "Actions" at bounding box center [861, 18] width 27 height 8
click at [840, 59] on b "Change payment method" at bounding box center [837, 57] width 90 height 8
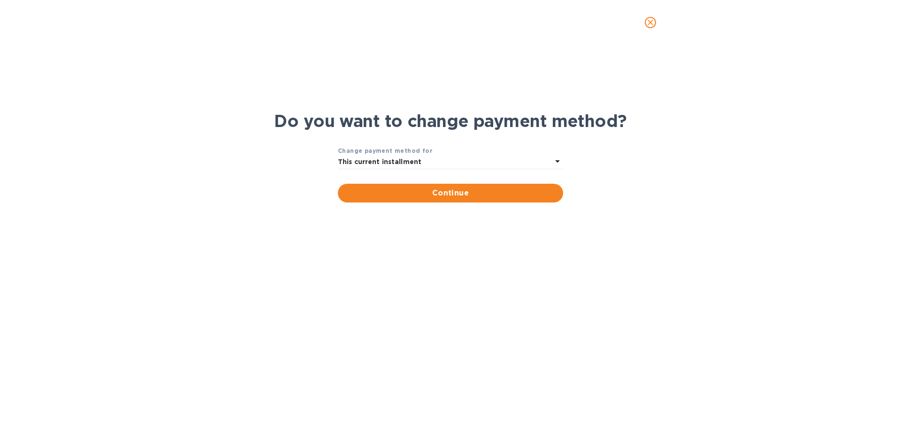
click at [446, 163] on div "This current installment" at bounding box center [445, 162] width 214 height 13
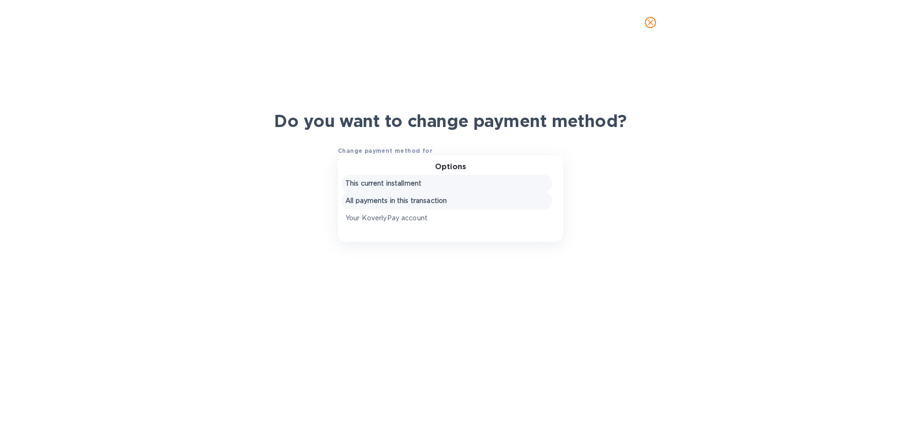
click at [436, 201] on p "All payments in this transaction" at bounding box center [446, 201] width 203 height 10
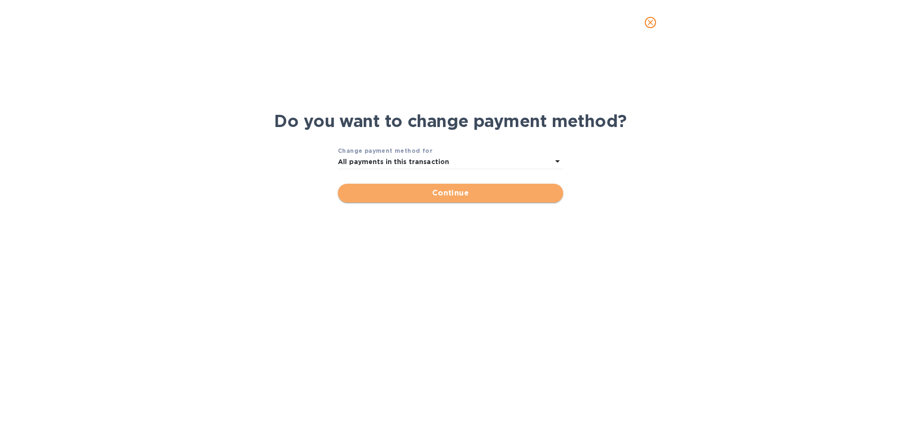
click at [445, 193] on span "Continue" at bounding box center [450, 193] width 210 height 11
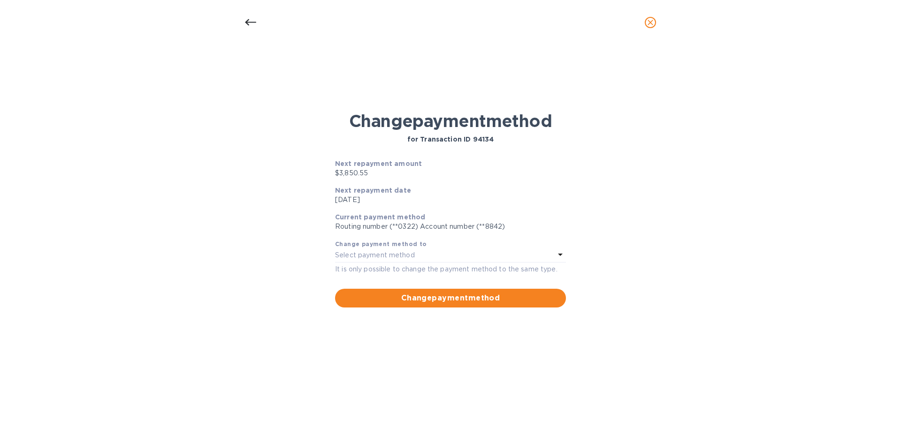
click at [452, 226] on p "Routing number (**0322) Account number (**8842)" at bounding box center [450, 227] width 231 height 10
click at [253, 23] on icon at bounding box center [250, 22] width 11 height 7
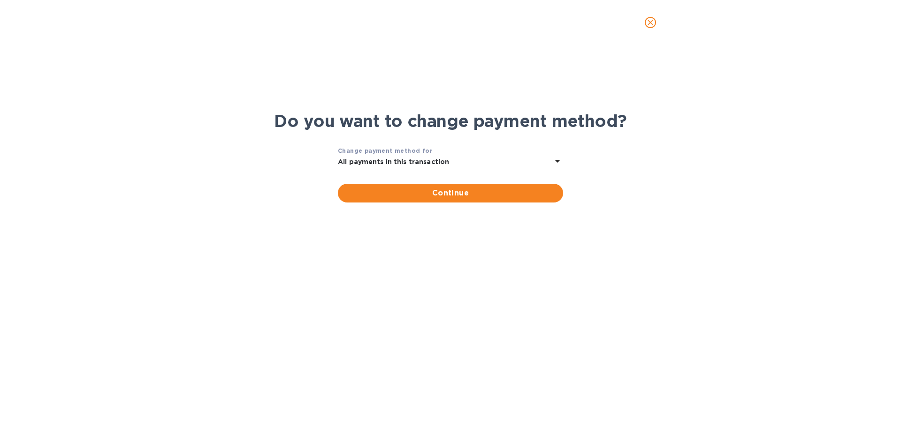
click at [253, 23] on icon "close" at bounding box center [250, 22] width 11 height 11
click at [650, 18] on icon "close" at bounding box center [650, 22] width 9 height 9
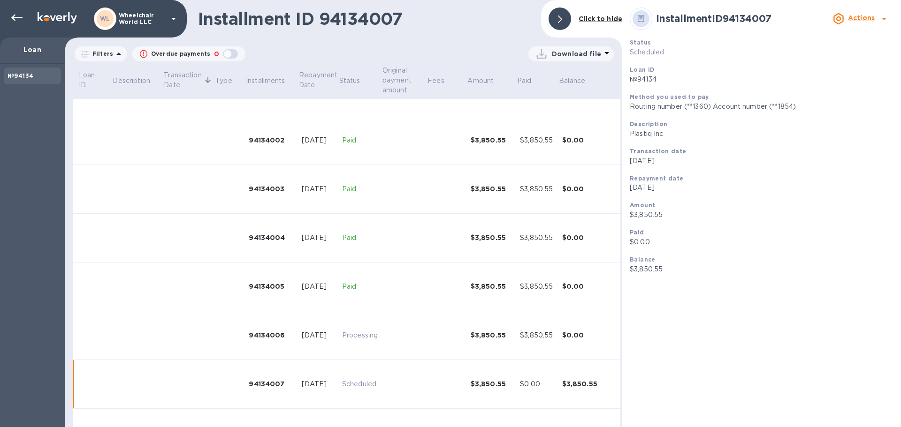
scroll to position [0, 0]
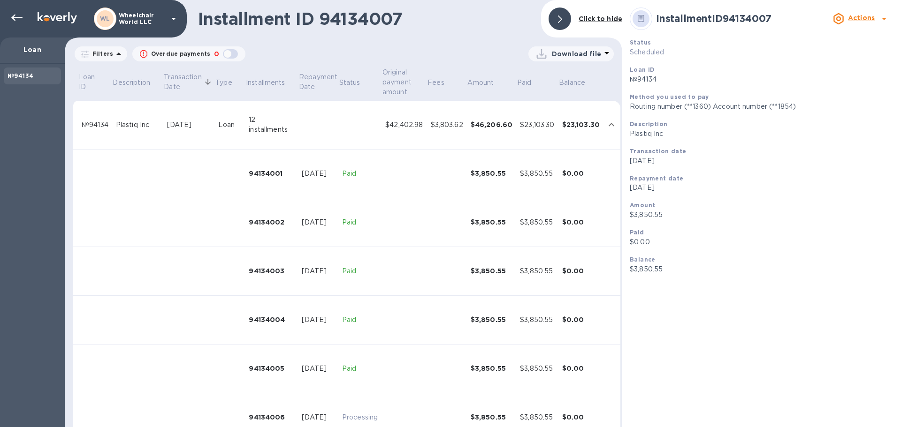
click at [420, 119] on td "$42,402.98" at bounding box center [403, 125] width 45 height 49
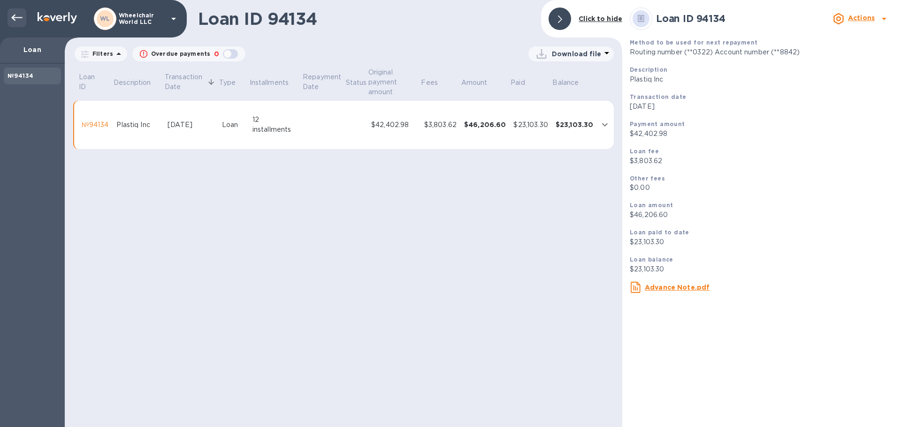
click at [18, 15] on icon at bounding box center [16, 17] width 11 height 11
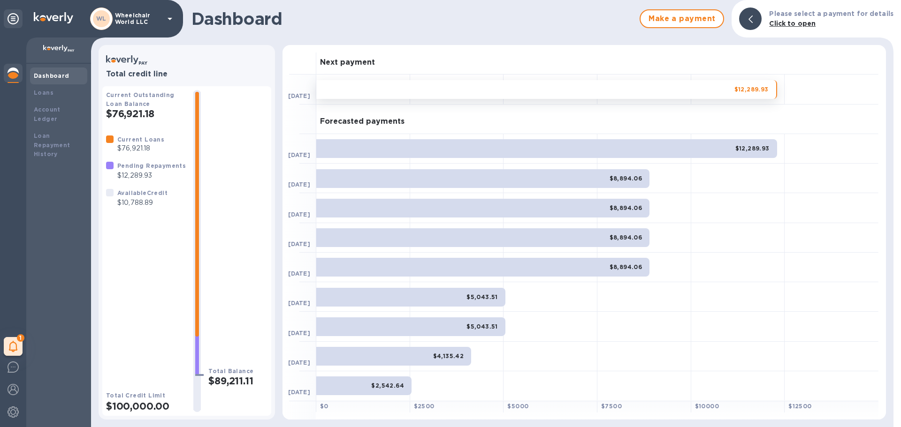
click at [60, 79] on b "Dashboard" at bounding box center [52, 75] width 36 height 7
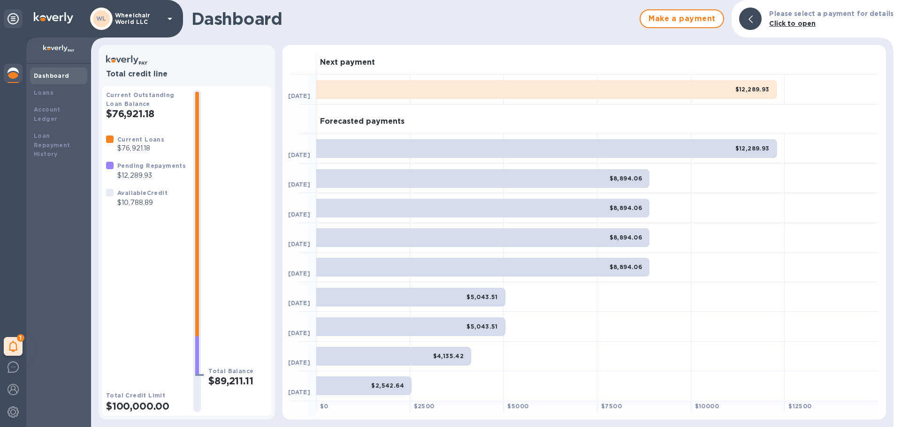
click at [65, 77] on b "Dashboard" at bounding box center [52, 75] width 36 height 7
click at [486, 86] on div "$12,289.93" at bounding box center [546, 89] width 461 height 19
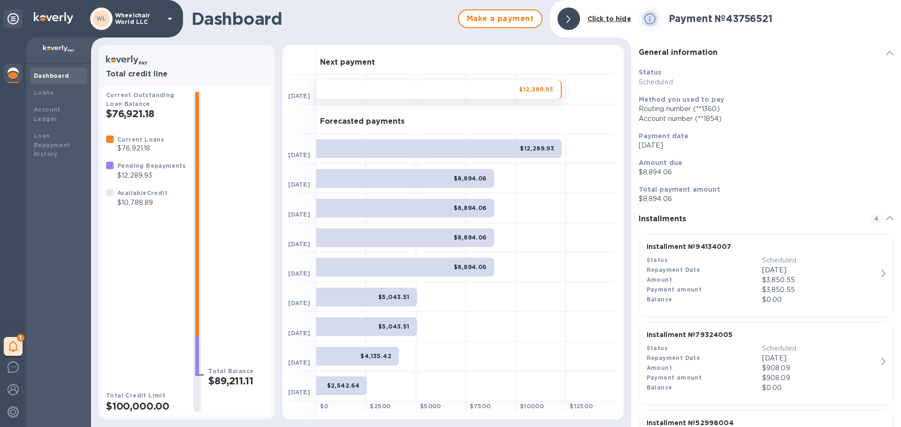
click at [697, 111] on div "Routing number (**1360)" at bounding box center [766, 109] width 255 height 10
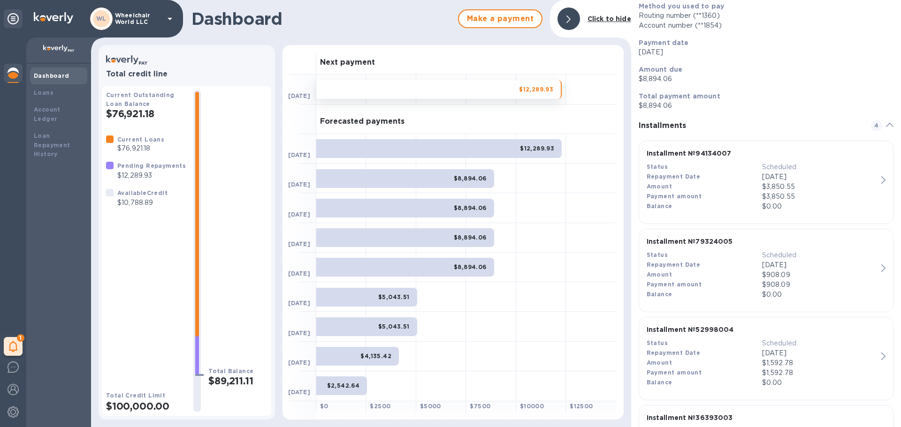
scroll to position [94, 0]
click at [792, 275] on div "$908.09" at bounding box center [819, 275] width 115 height 10
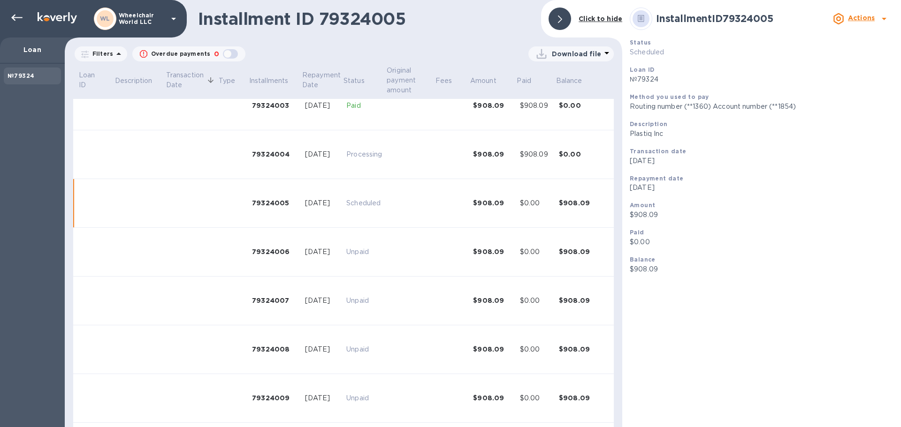
scroll to position [231, 0]
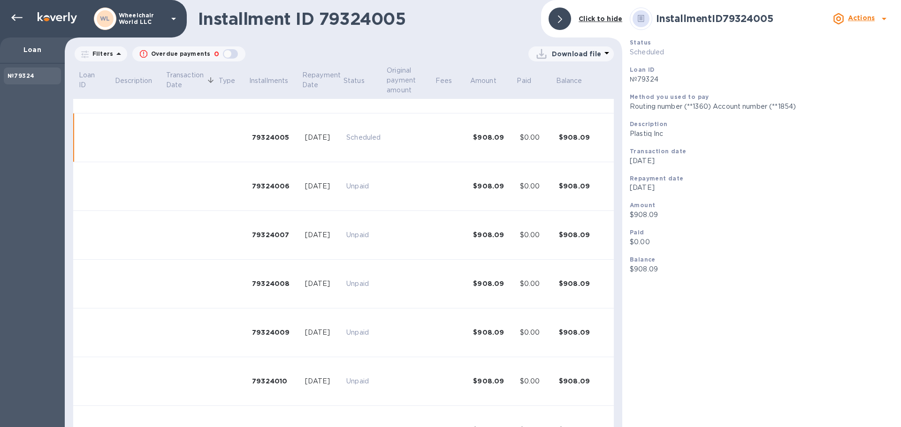
click at [855, 16] on b "Actions" at bounding box center [861, 18] width 27 height 8
click at [828, 55] on b "Change payment method" at bounding box center [837, 57] width 90 height 8
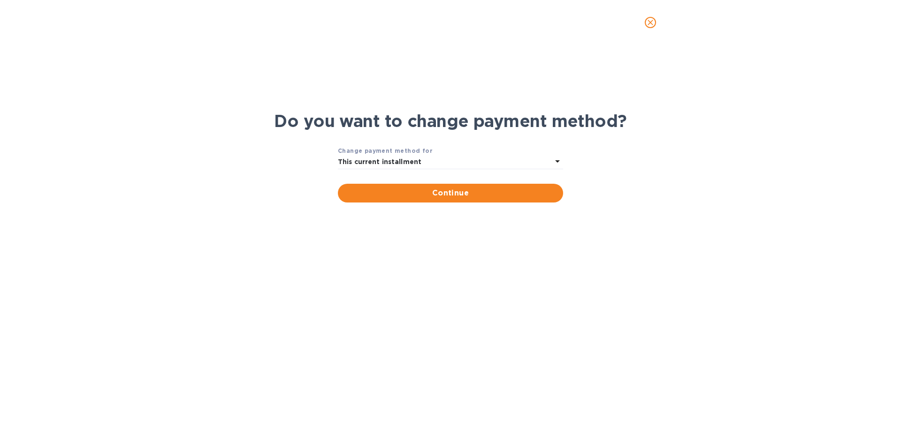
click at [447, 165] on div "This current installment" at bounding box center [445, 162] width 214 height 13
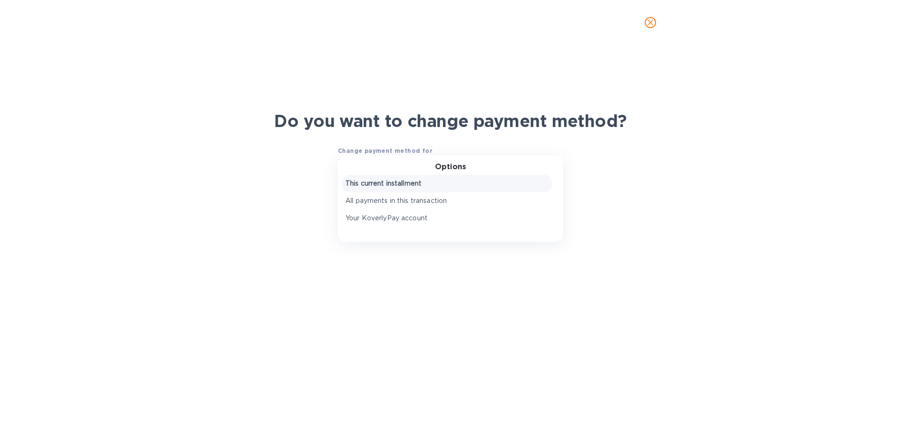
click at [442, 185] on p "This current installment" at bounding box center [446, 184] width 203 height 10
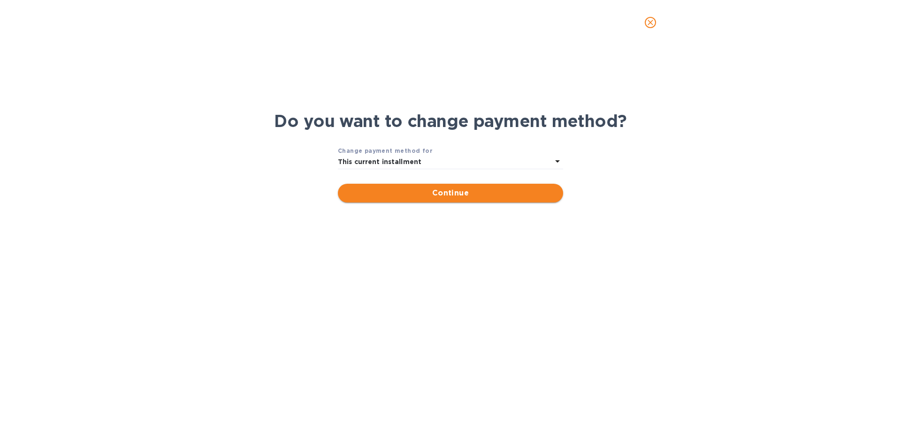
click at [437, 194] on span "Continue" at bounding box center [450, 193] width 210 height 11
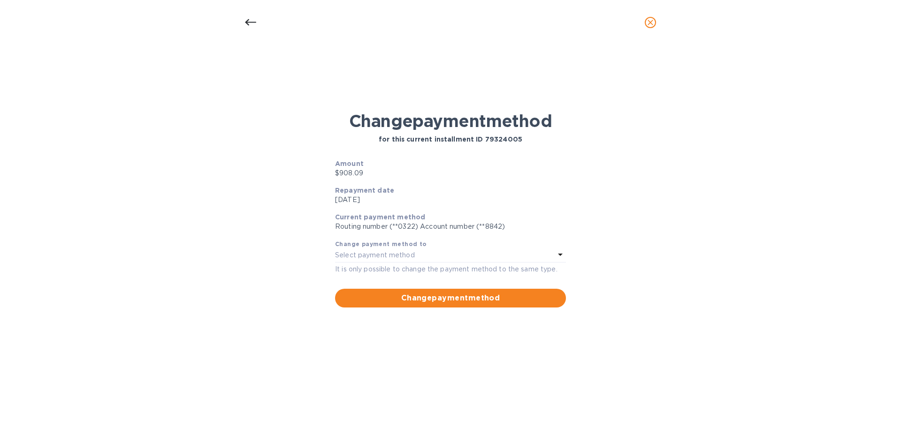
click at [252, 21] on icon at bounding box center [250, 22] width 11 height 11
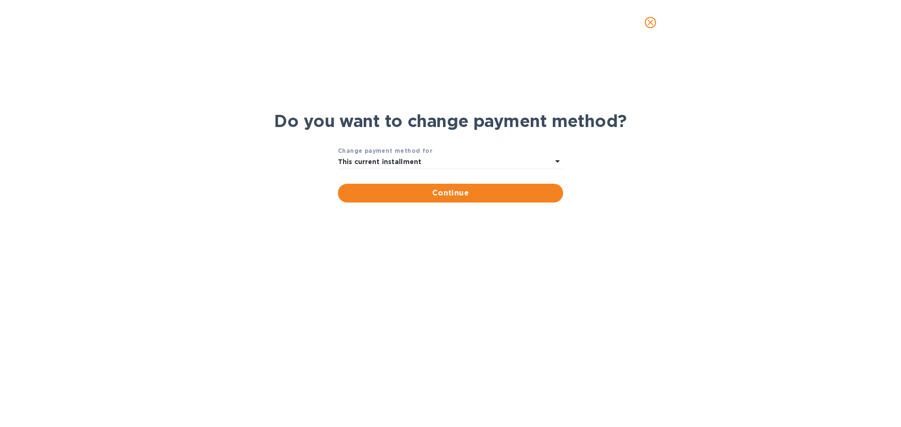
click at [386, 163] on b "This current installment" at bounding box center [380, 162] width 84 height 8
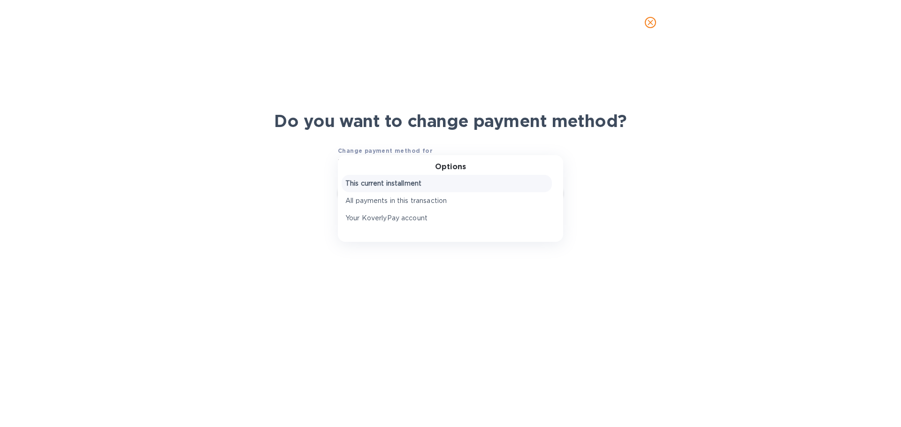
click at [400, 198] on p "All payments in this transaction" at bounding box center [446, 201] width 203 height 10
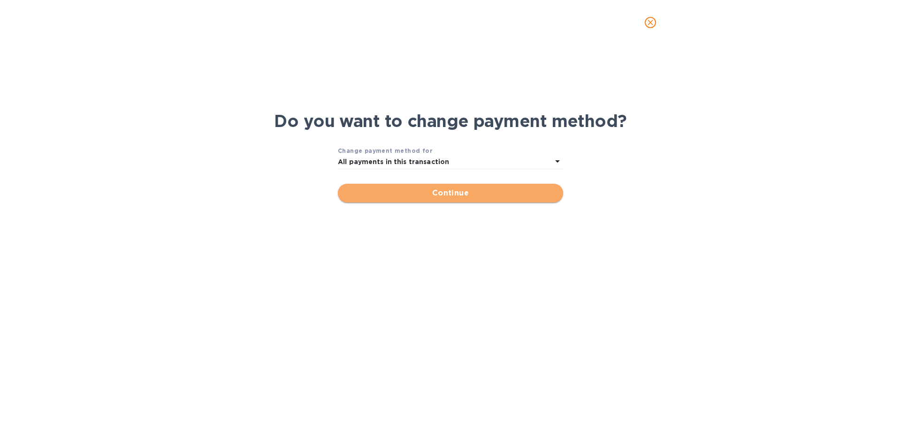
click at [426, 192] on span "Continue" at bounding box center [450, 193] width 210 height 11
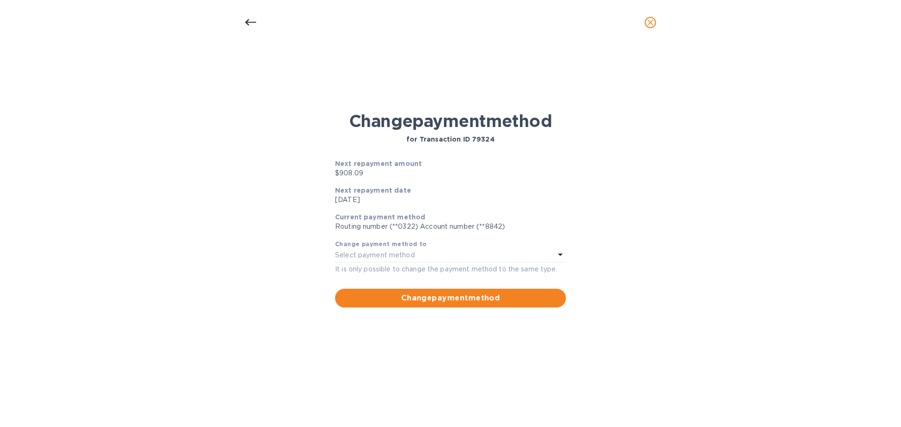
click at [248, 21] on icon at bounding box center [250, 22] width 11 height 7
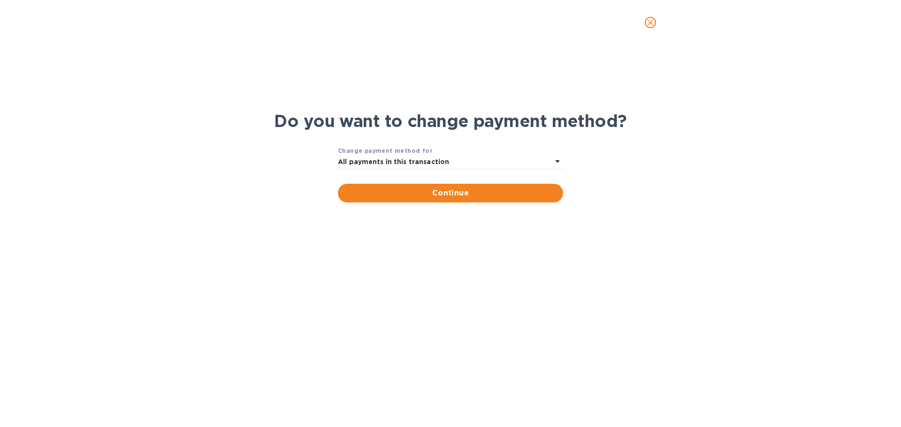
click at [375, 162] on b "All payments in this transaction" at bounding box center [393, 162] width 111 height 8
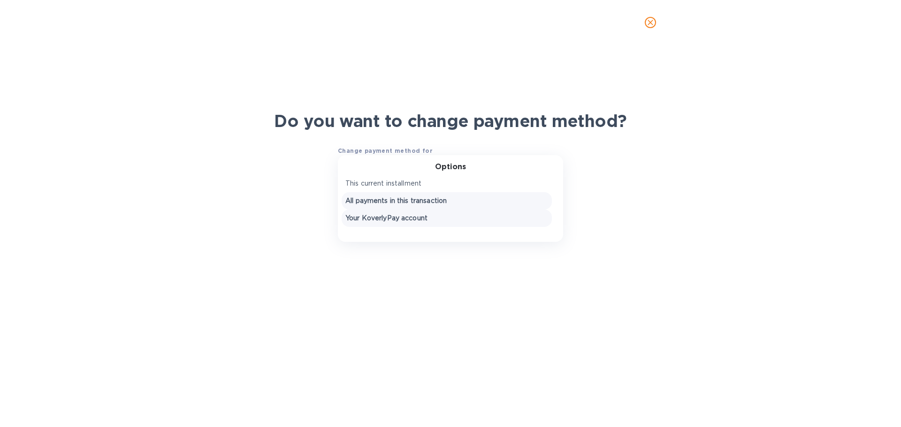
click at [381, 213] on p "Your KoverlyPay account" at bounding box center [446, 218] width 203 height 10
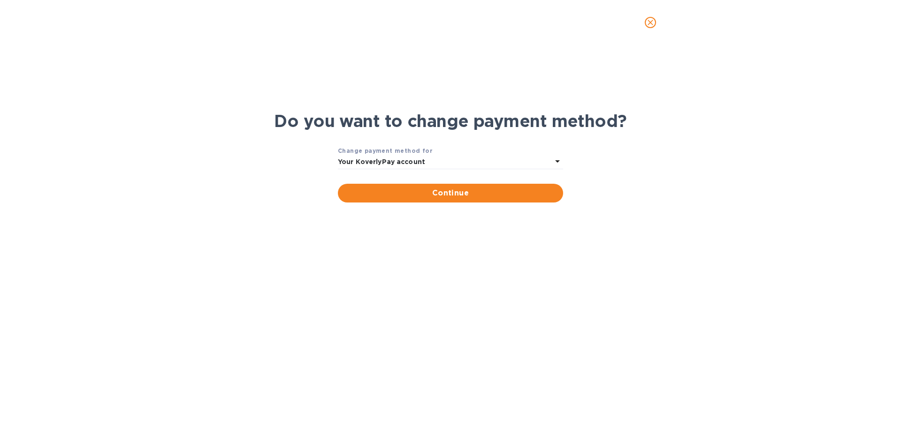
click at [413, 160] on b "Your KoverlyPay account" at bounding box center [381, 162] width 87 height 8
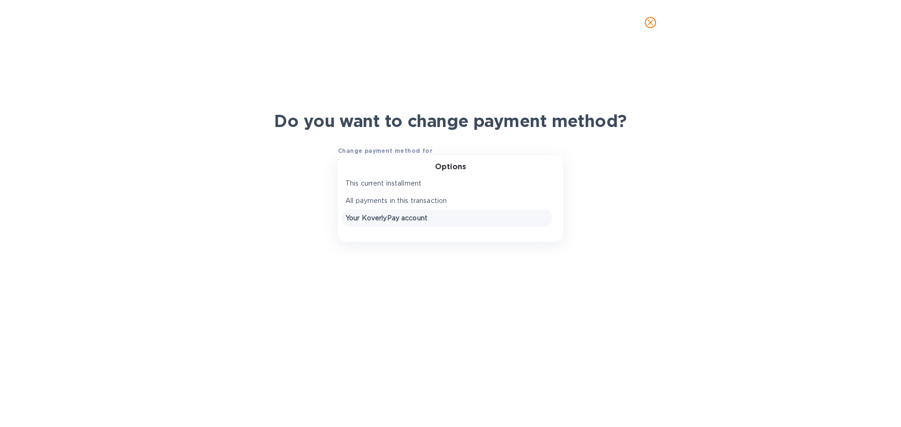
click at [287, 126] on h1 "Do you want to change payment method?" at bounding box center [450, 121] width 352 height 20
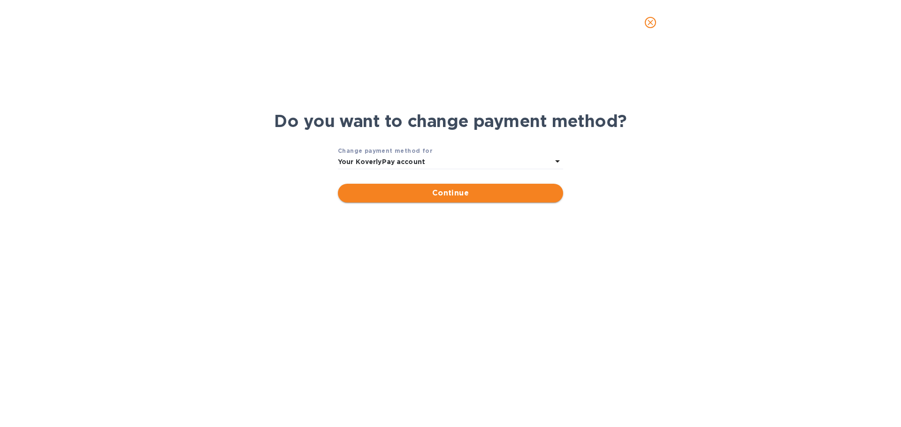
click at [388, 186] on button "Continue" at bounding box center [450, 193] width 225 height 19
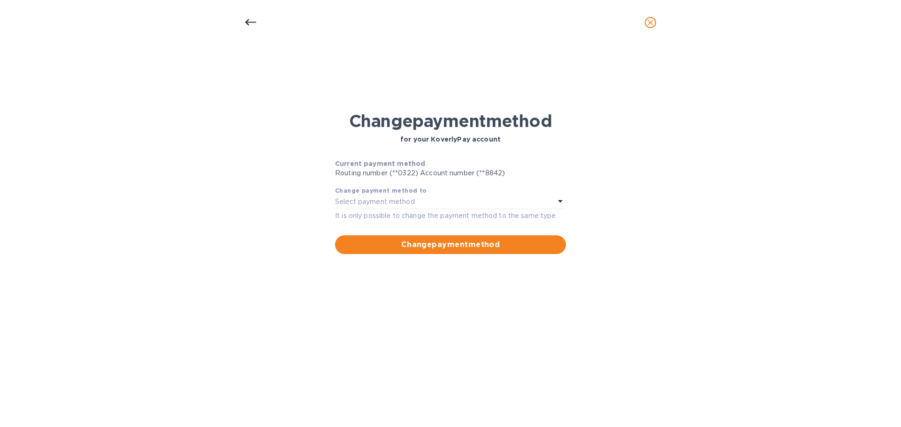
click at [254, 21] on icon at bounding box center [250, 22] width 11 height 11
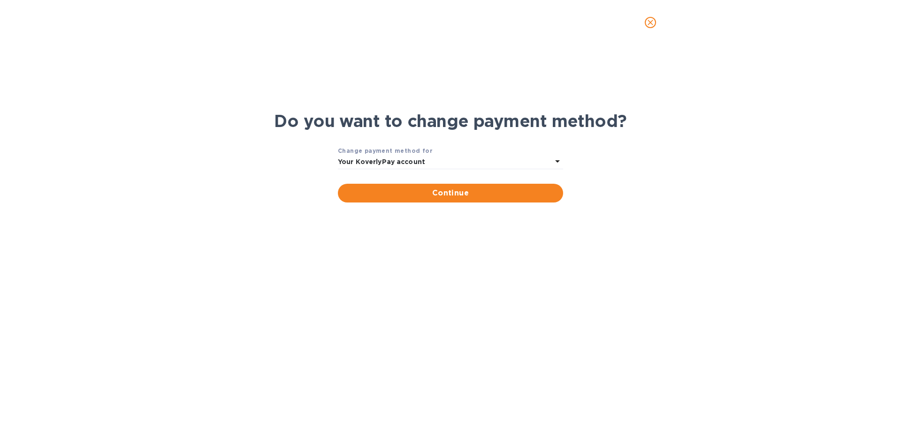
click at [388, 160] on b "Your KoverlyPay account" at bounding box center [381, 162] width 87 height 8
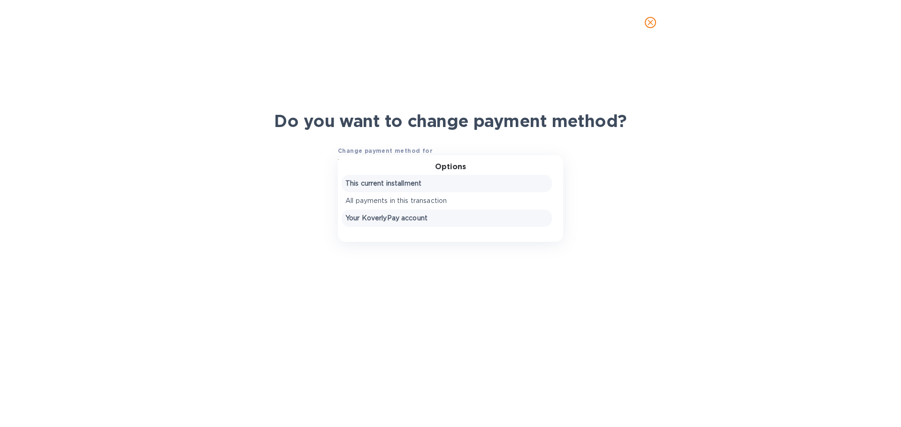
click at [391, 181] on p "This current installment" at bounding box center [446, 184] width 203 height 10
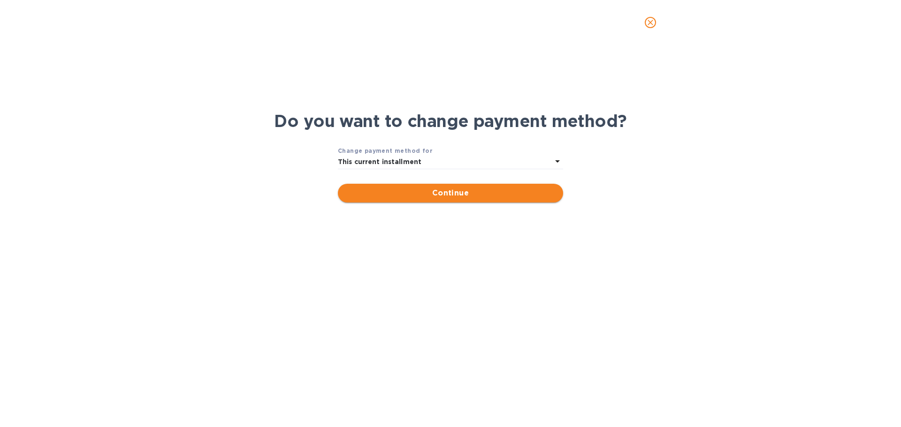
click at [400, 190] on span "Continue" at bounding box center [450, 193] width 210 height 11
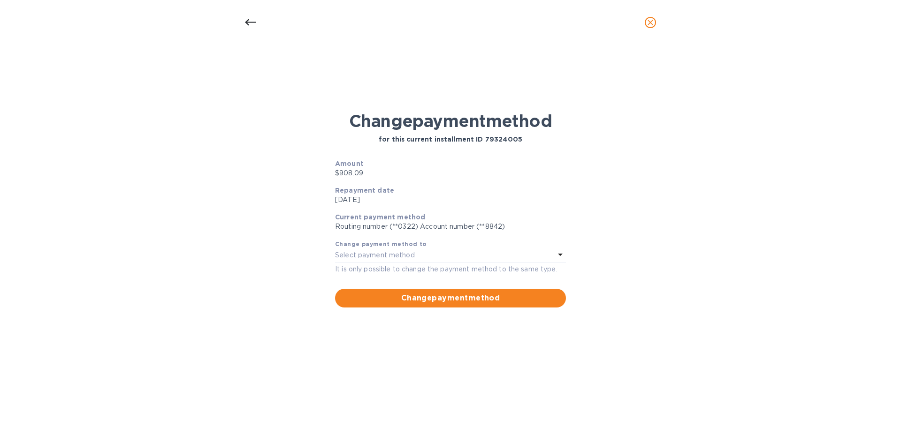
click at [249, 17] on icon at bounding box center [250, 22] width 11 height 11
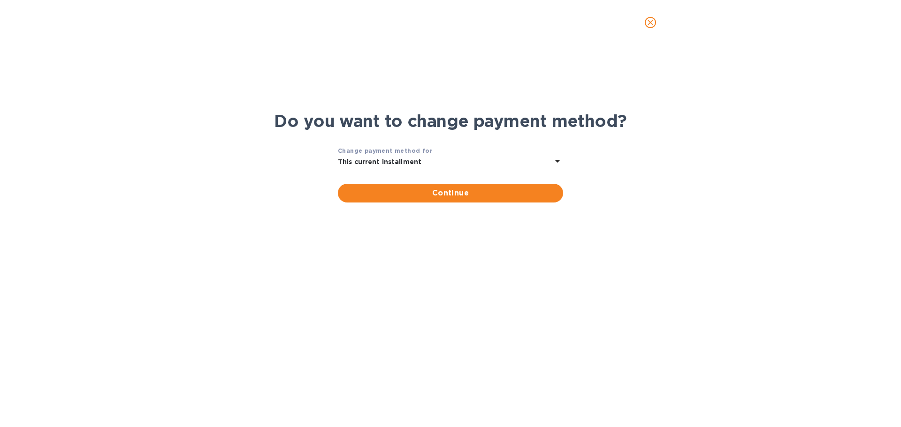
click at [653, 21] on icon "close" at bounding box center [650, 22] width 9 height 9
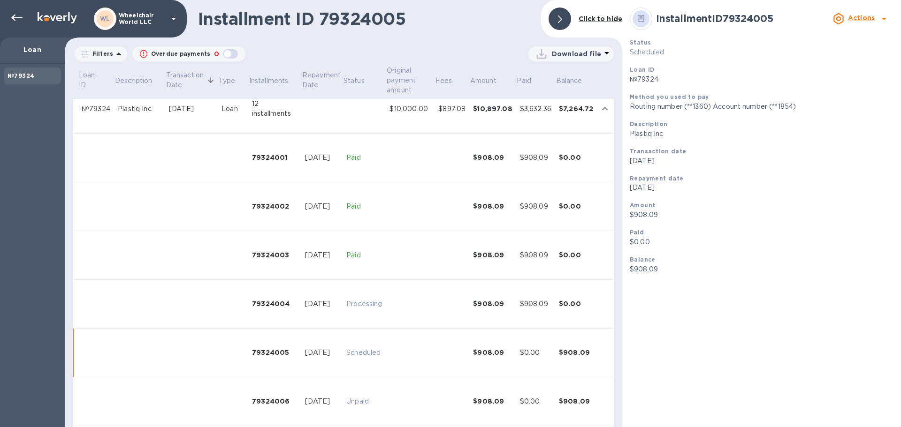
scroll to position [0, 0]
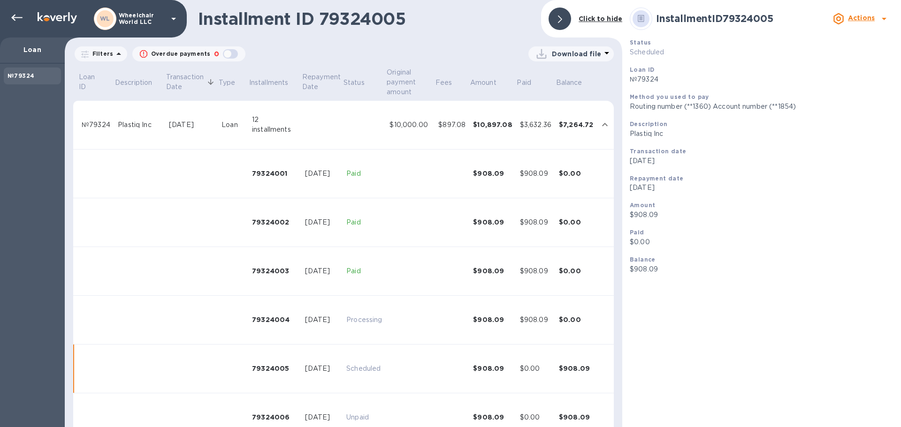
click at [378, 131] on td at bounding box center [364, 125] width 43 height 49
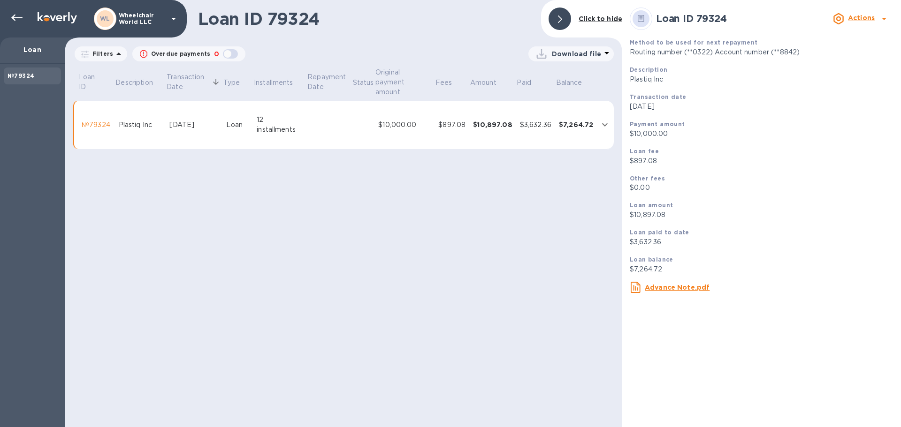
click at [868, 20] on b "Actions" at bounding box center [861, 18] width 27 height 8
click at [831, 54] on b "Change payment method" at bounding box center [837, 57] width 90 height 8
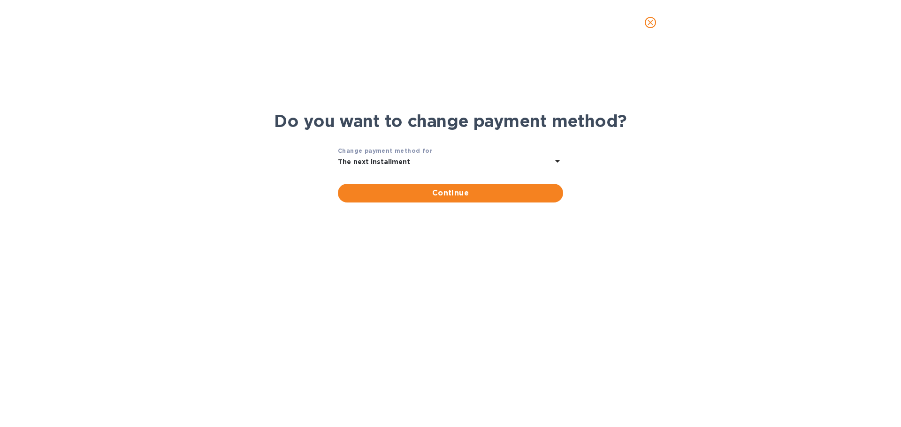
click at [482, 160] on div "The next installment" at bounding box center [445, 162] width 214 height 13
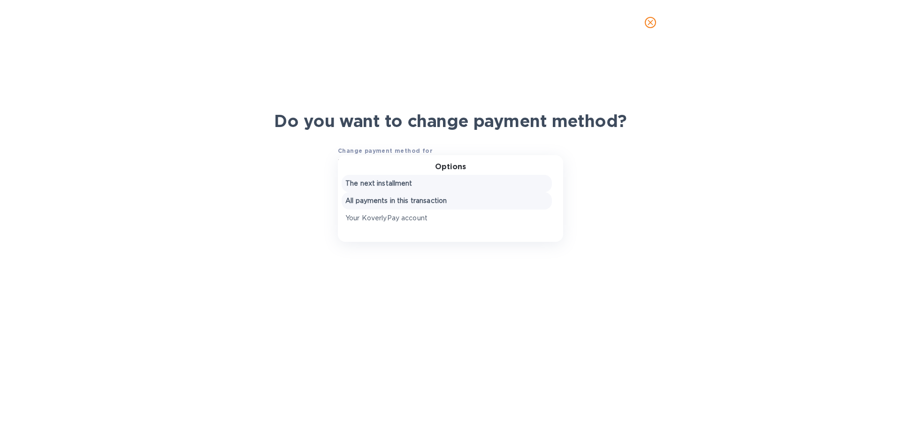
click at [433, 205] on p "All payments in this transaction" at bounding box center [446, 201] width 203 height 10
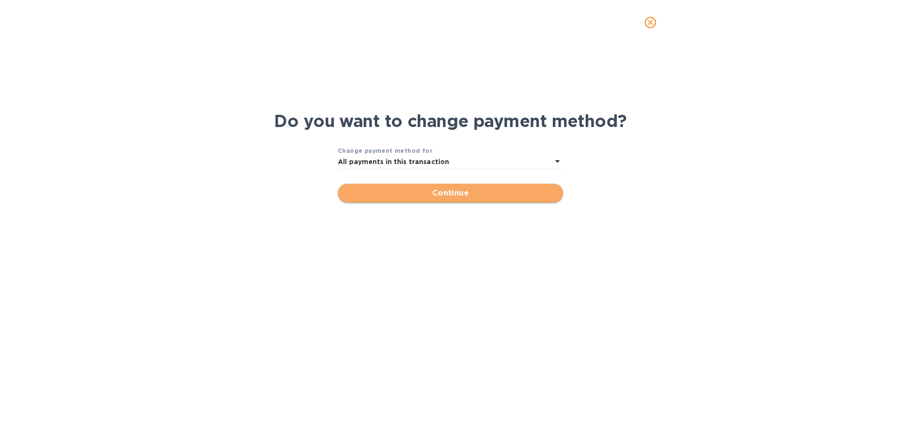
click at [446, 191] on span "Continue" at bounding box center [450, 193] width 210 height 11
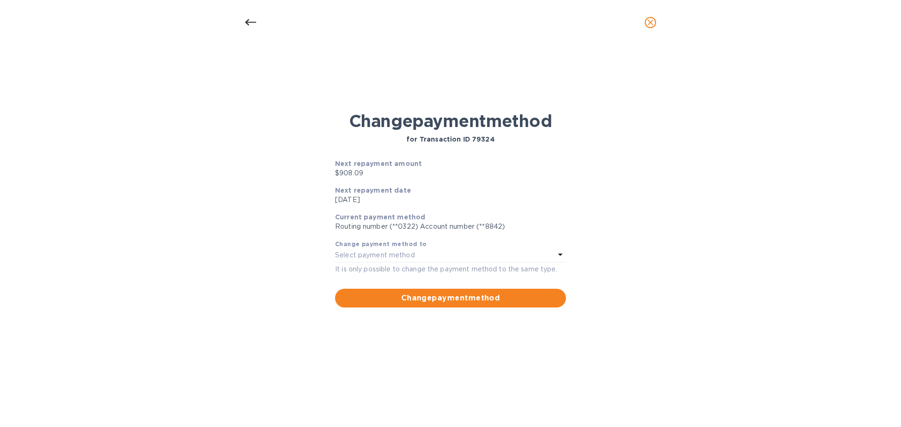
click at [256, 25] on icon at bounding box center [250, 22] width 11 height 11
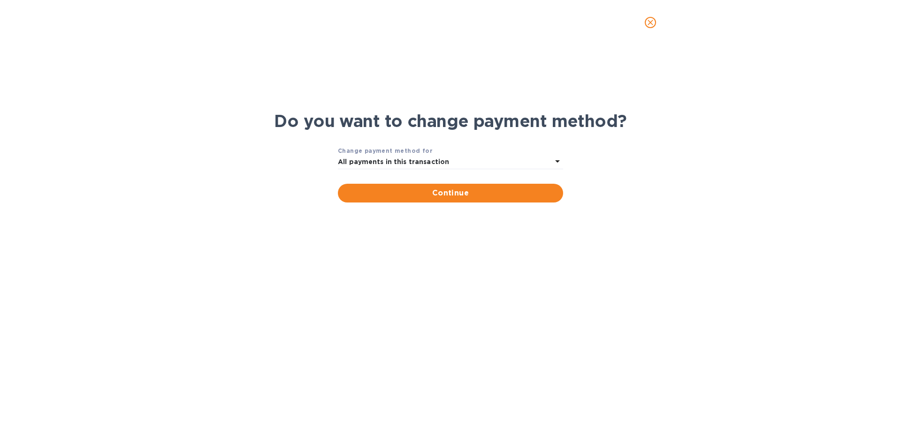
click at [368, 154] on b "Change payment method for" at bounding box center [385, 150] width 95 height 7
click at [371, 161] on b "All payments in this transaction" at bounding box center [393, 162] width 111 height 8
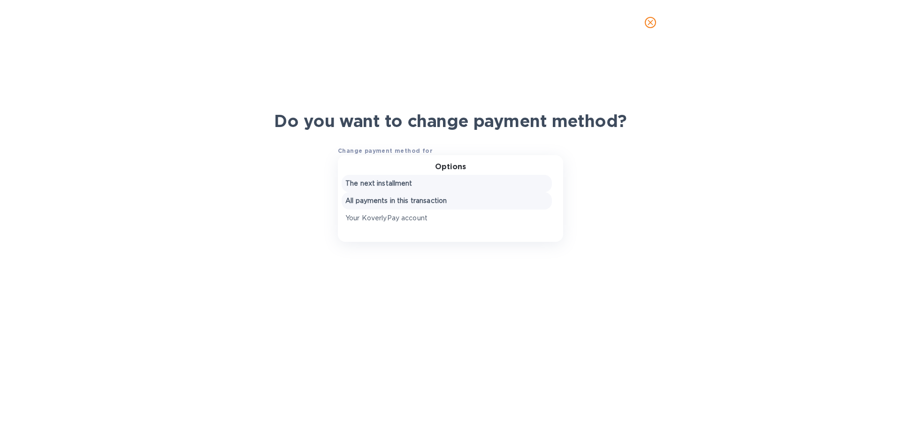
click at [374, 178] on div "The next installment" at bounding box center [447, 183] width 210 height 17
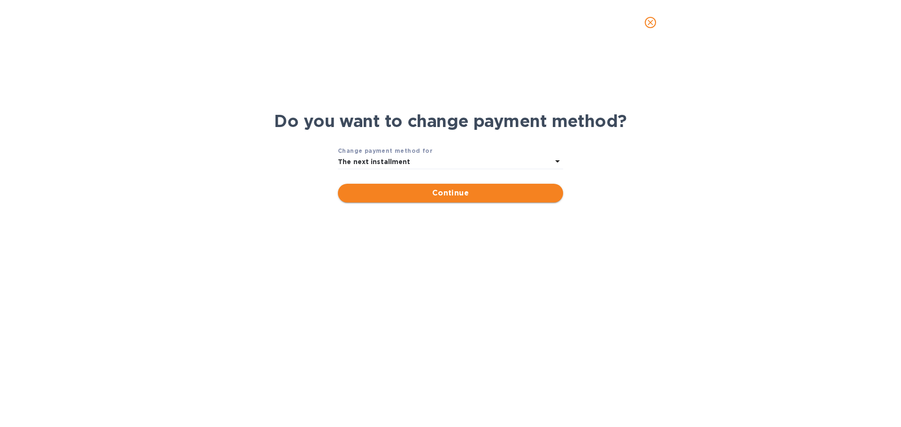
click at [389, 195] on span "Continue" at bounding box center [450, 193] width 210 height 11
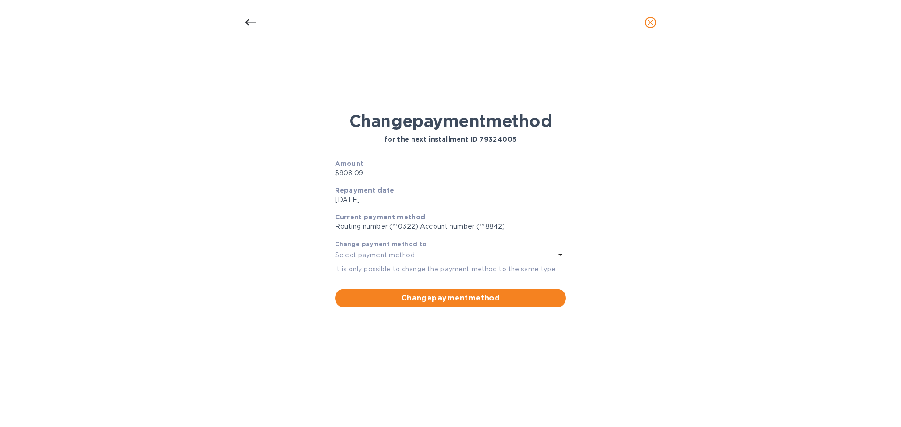
click at [258, 25] on div at bounding box center [250, 22] width 23 height 23
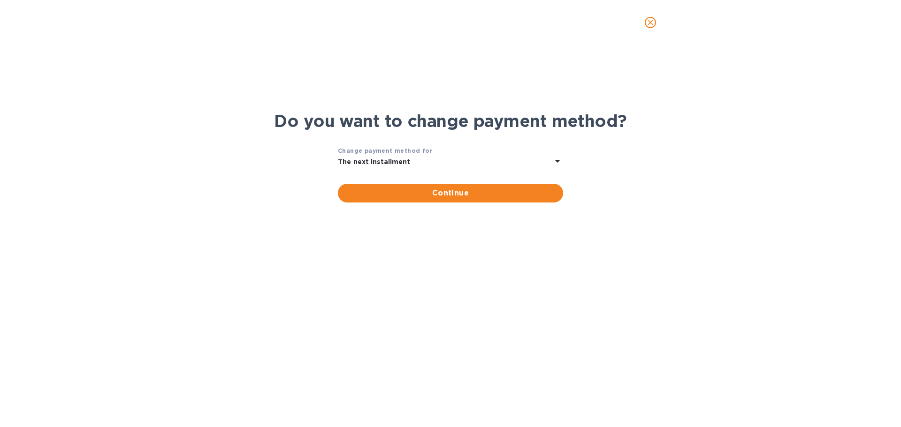
click at [648, 23] on icon "close" at bounding box center [650, 22] width 9 height 9
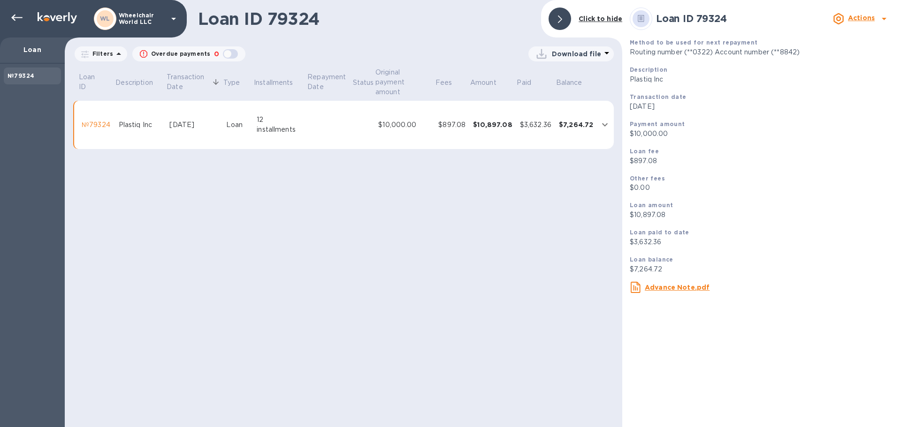
click at [7, 18] on div at bounding box center [15, 18] width 23 height 21
click at [16, 18] on icon at bounding box center [16, 17] width 11 height 11
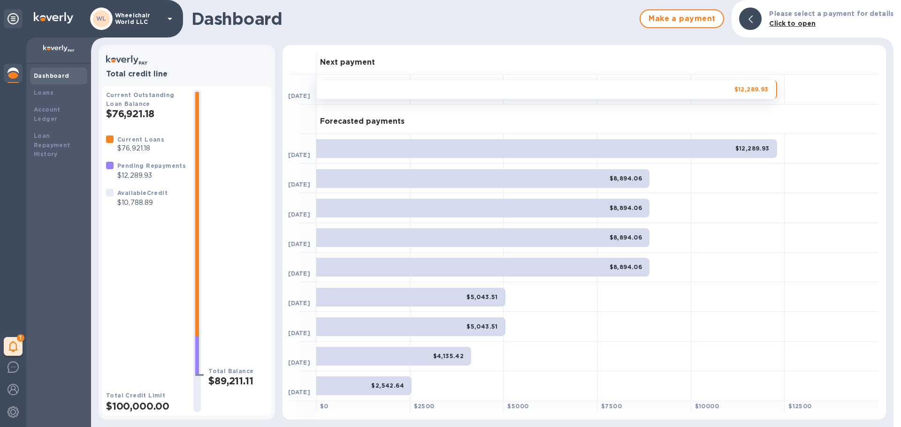
click at [67, 79] on div "Dashboard" at bounding box center [59, 75] width 50 height 9
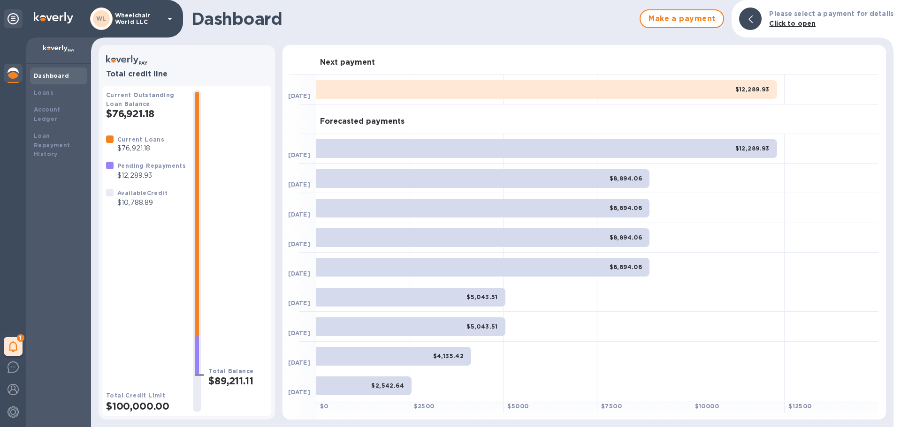
click at [370, 85] on div "$12,289.93" at bounding box center [546, 89] width 461 height 19
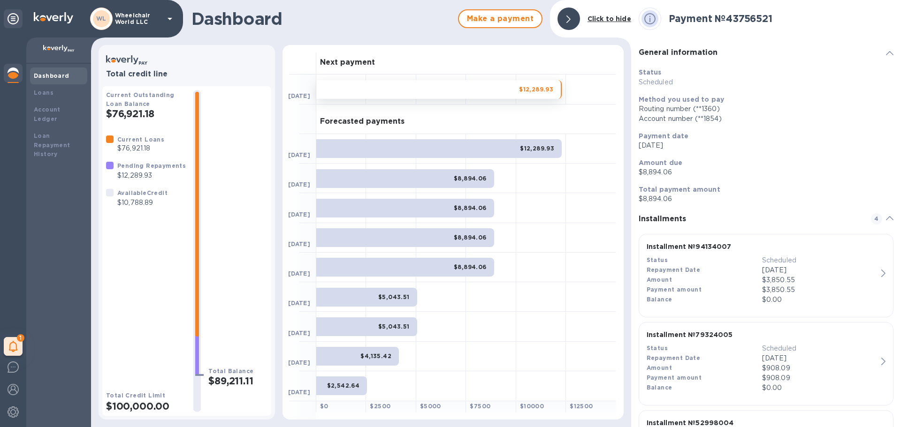
click at [886, 51] on icon at bounding box center [890, 53] width 8 height 4
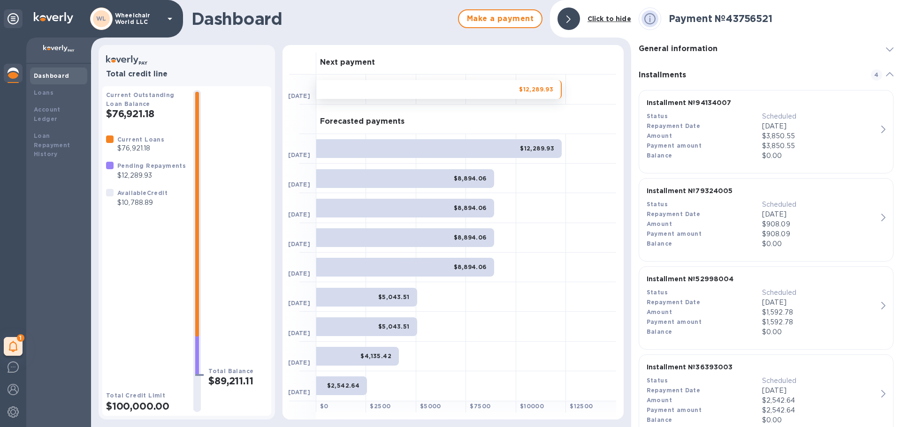
click at [886, 49] on icon at bounding box center [890, 49] width 8 height 4
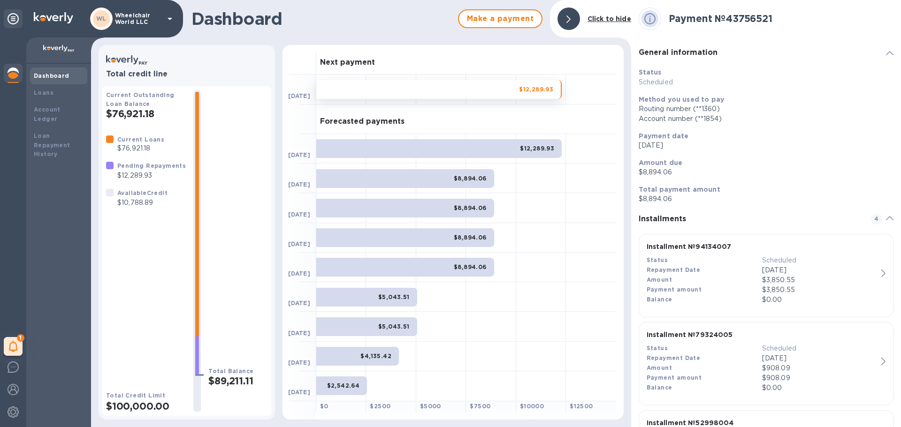
click at [886, 49] on span at bounding box center [890, 52] width 8 height 9
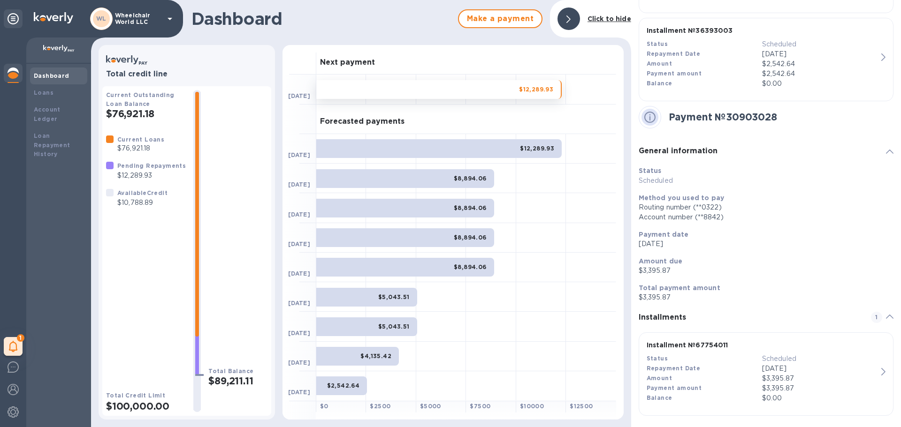
scroll to position [338, 0]
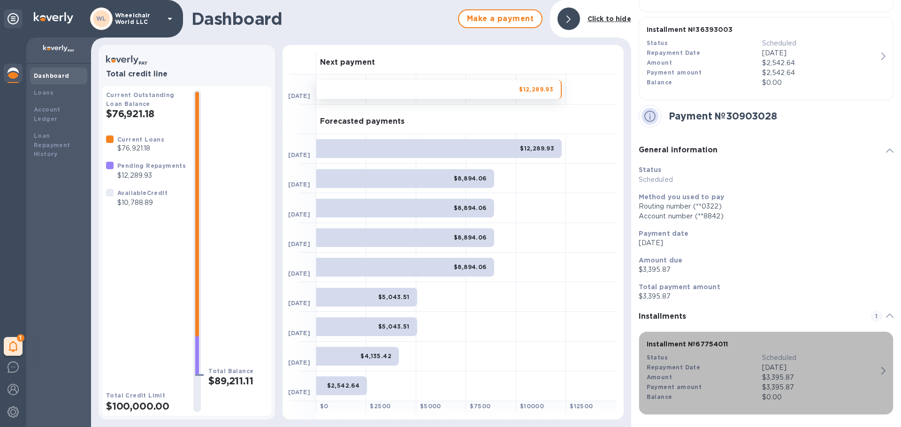
click at [841, 368] on p "[DATE]" at bounding box center [819, 368] width 115 height 10
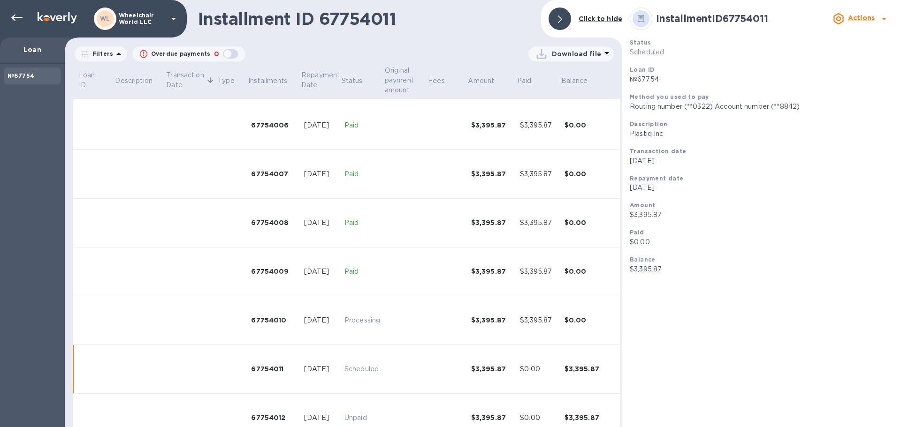
scroll to position [315, 0]
